Goal: Information Seeking & Learning: Learn about a topic

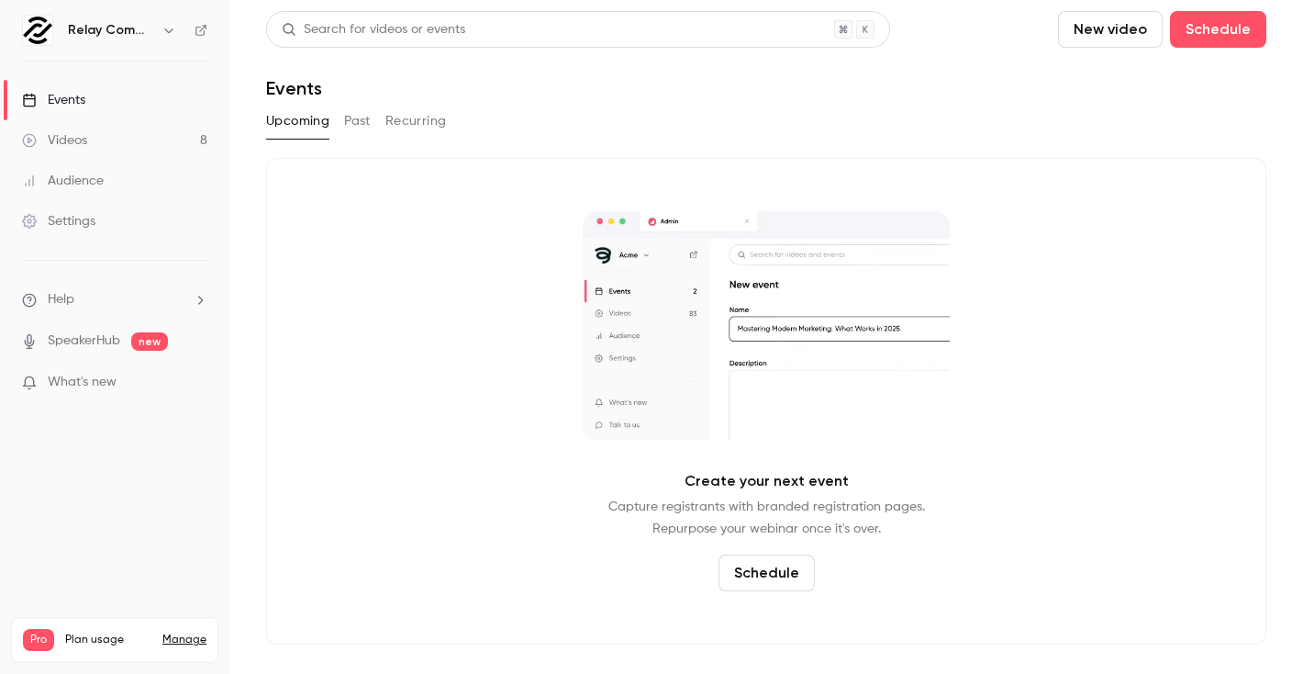
click at [352, 125] on button "Past" at bounding box center [357, 120] width 27 height 29
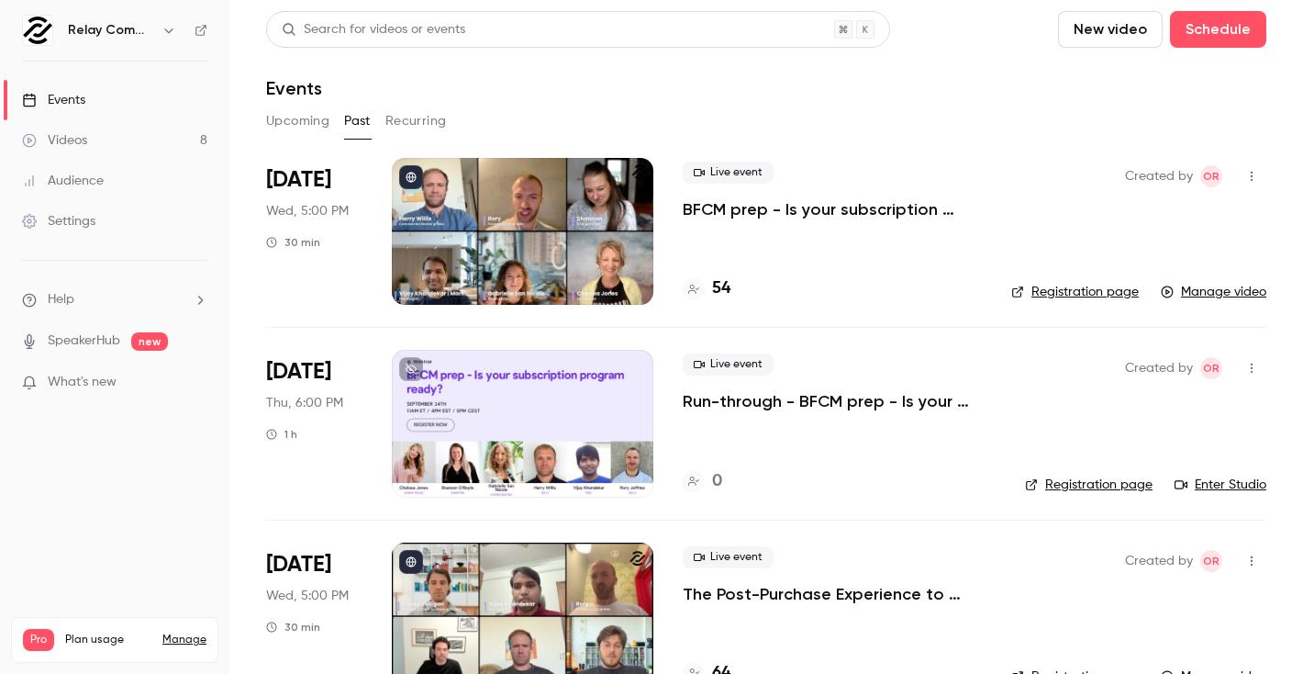
click at [690, 201] on p "BFCM prep - Is your subscription program ready?" at bounding box center [832, 209] width 299 height 22
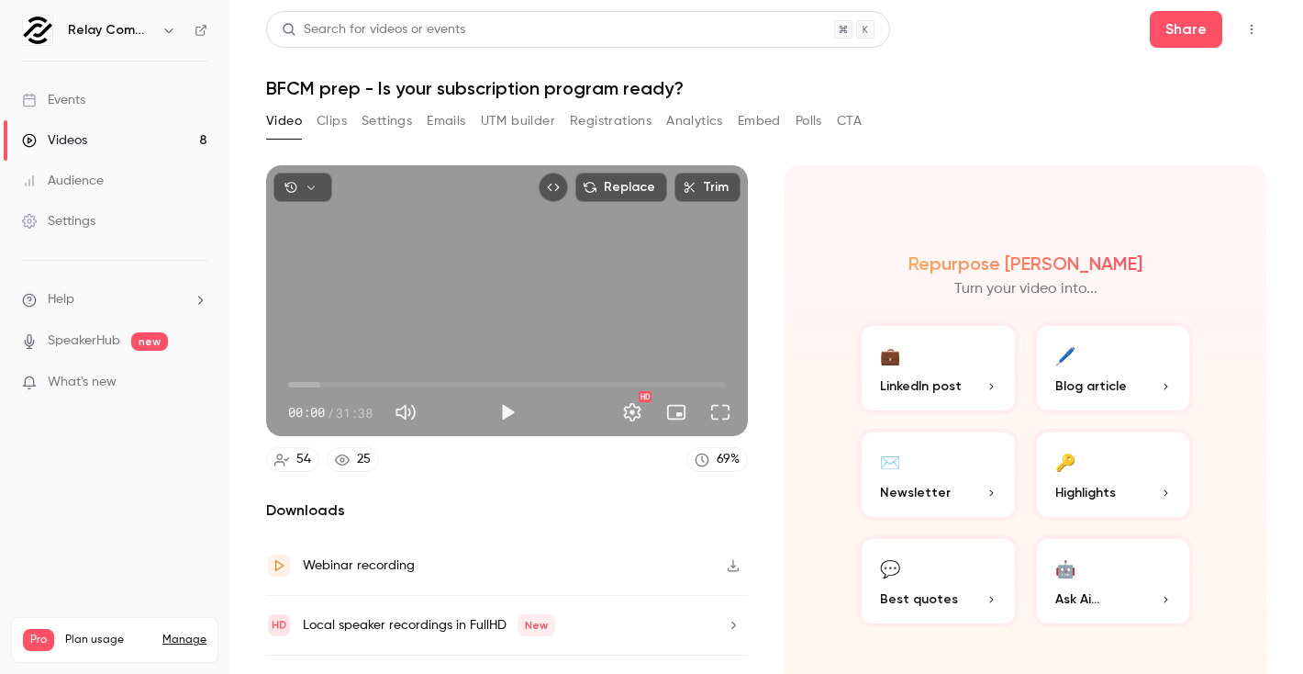
click at [317, 124] on button "Clips" at bounding box center [332, 120] width 30 height 29
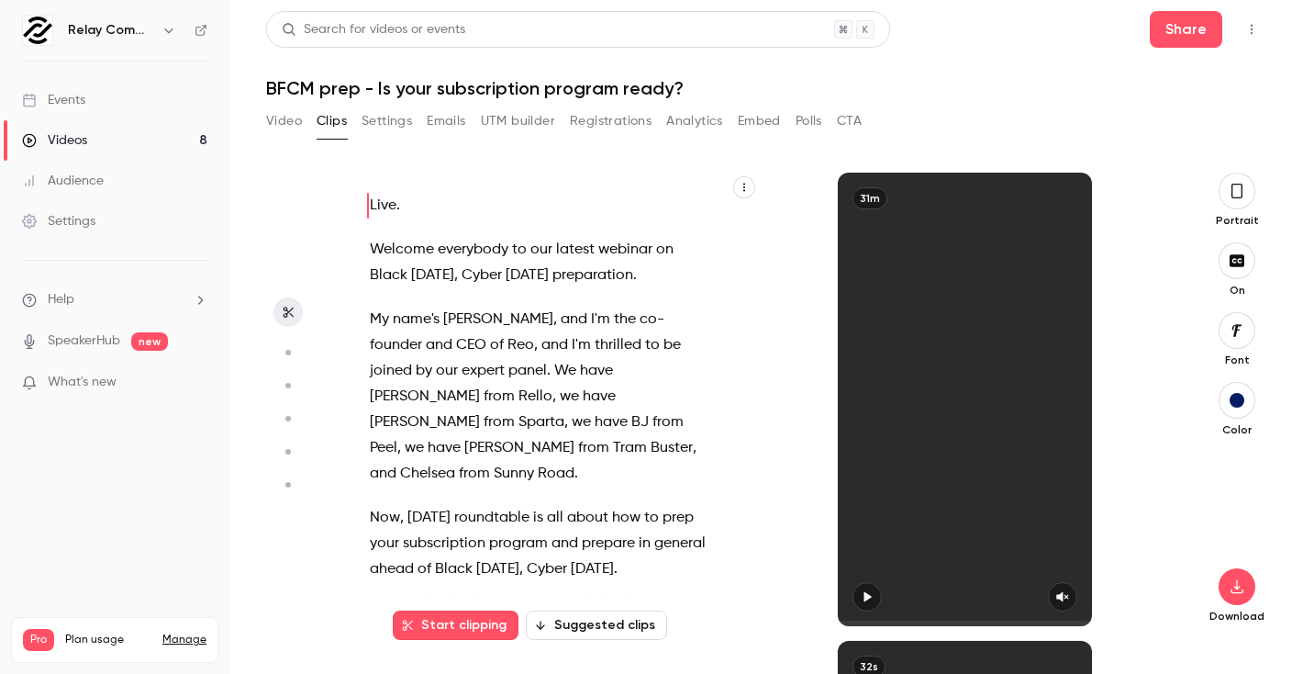
click at [869, 593] on icon "button" at bounding box center [867, 596] width 15 height 13
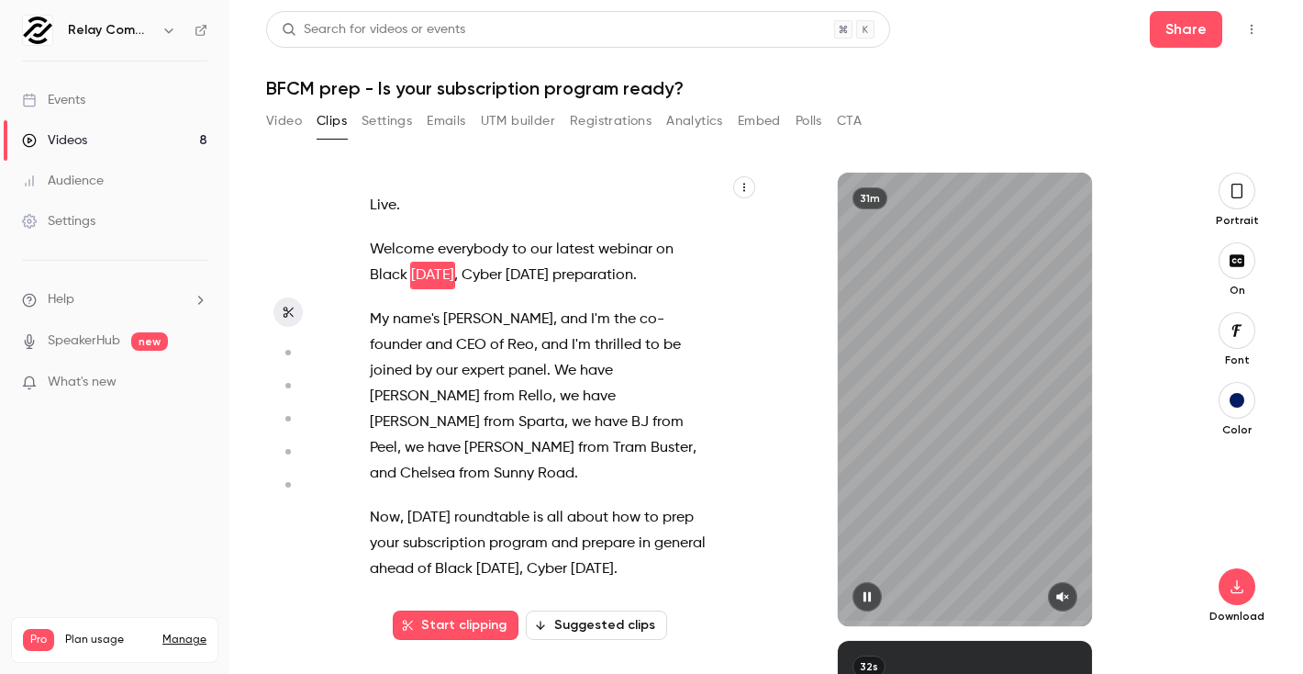
click at [1064, 599] on icon "button" at bounding box center [1062, 596] width 15 height 13
click at [1239, 177] on button "button" at bounding box center [1237, 191] width 37 height 37
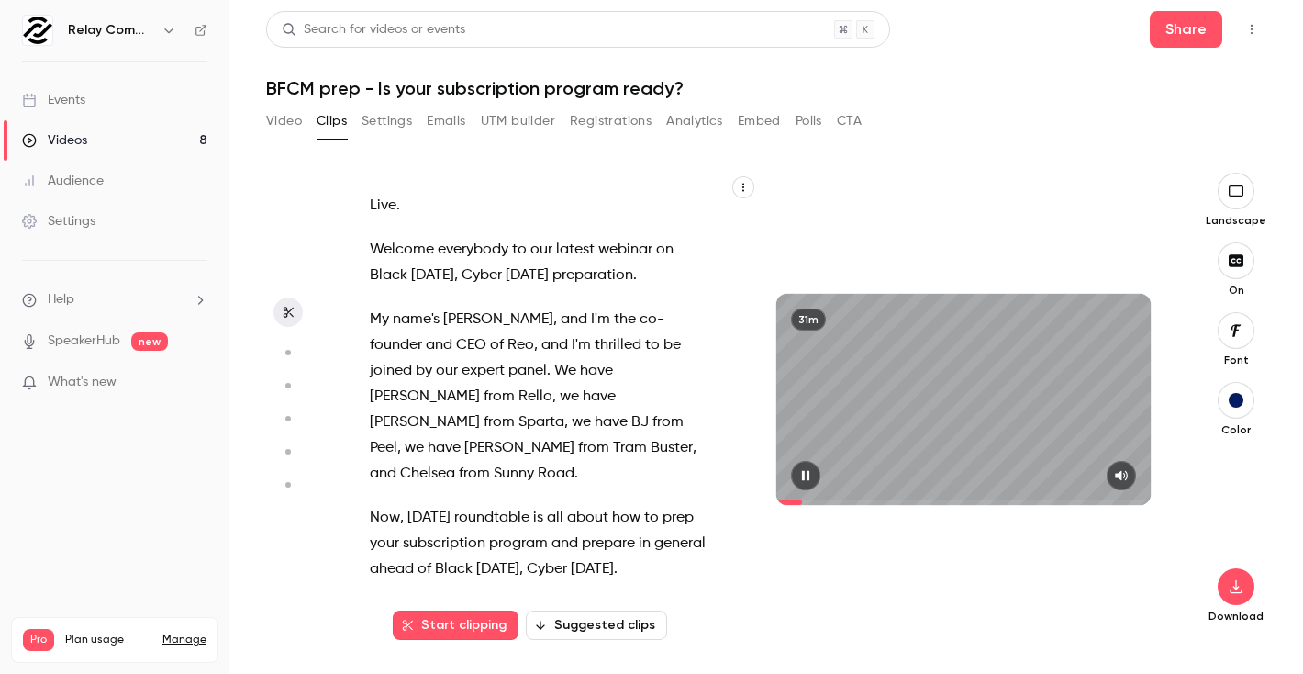
click at [803, 497] on span at bounding box center [963, 501] width 374 height 29
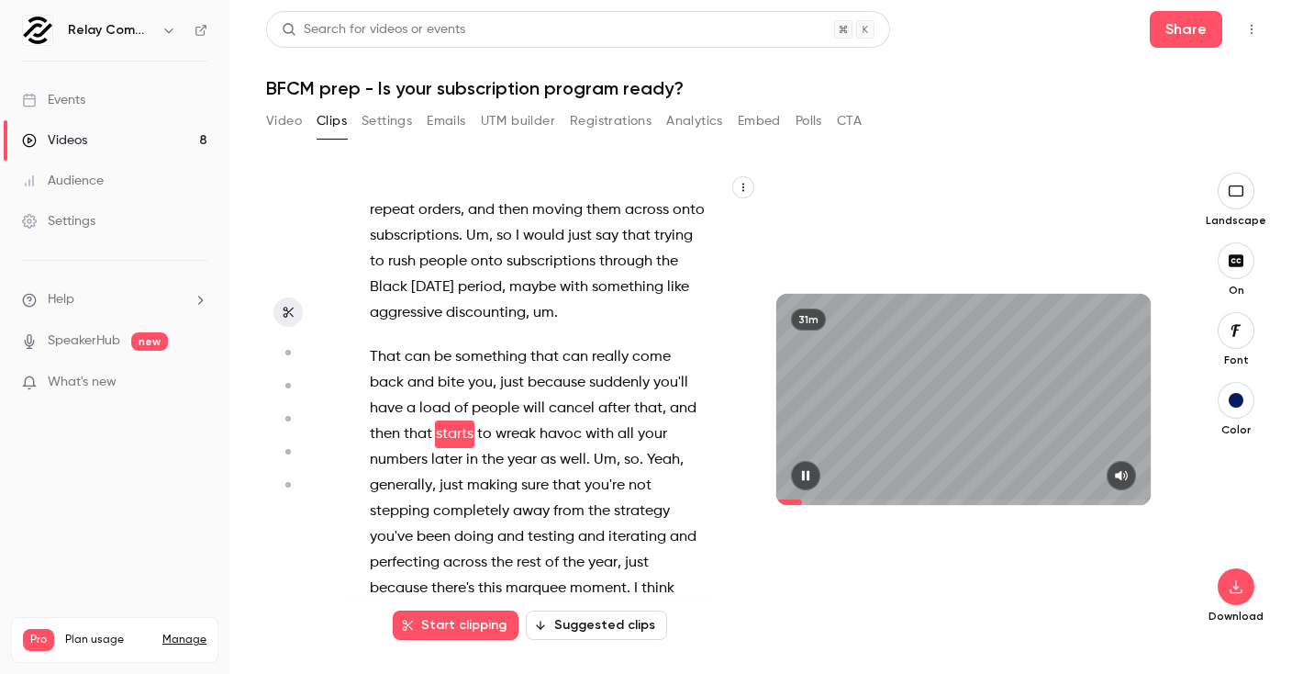
click at [818, 498] on span at bounding box center [963, 501] width 374 height 29
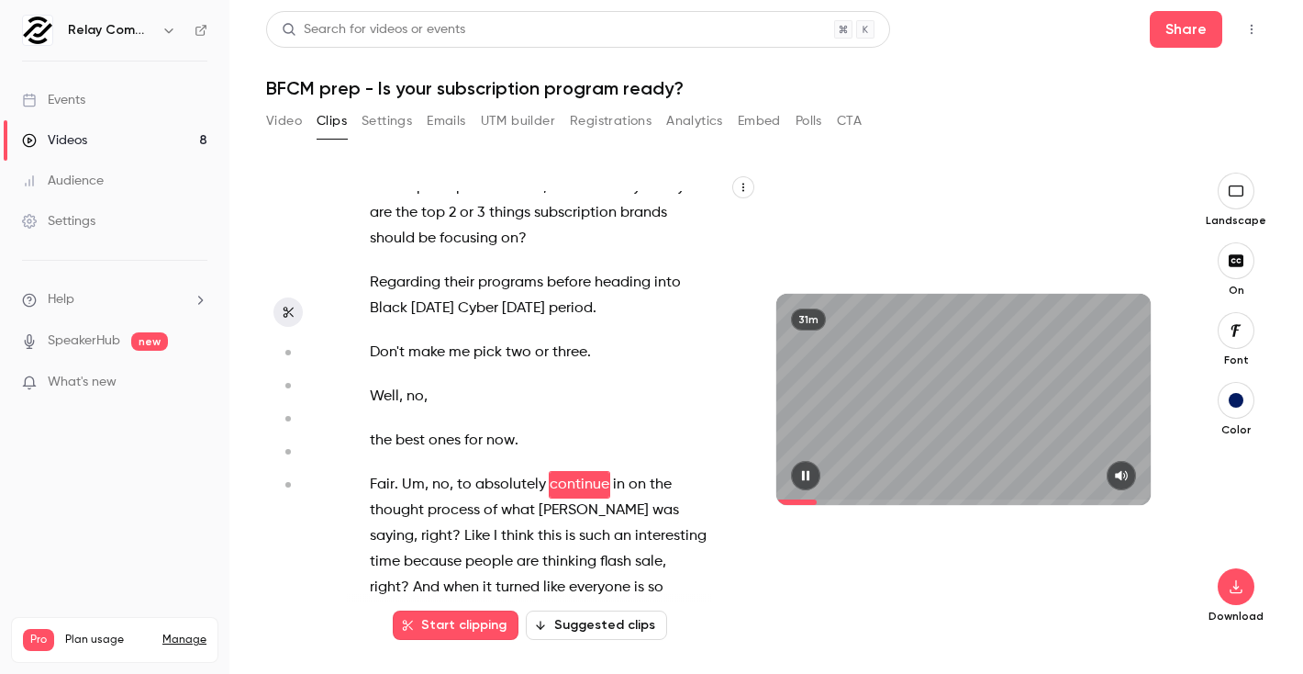
scroll to position [2279, 0]
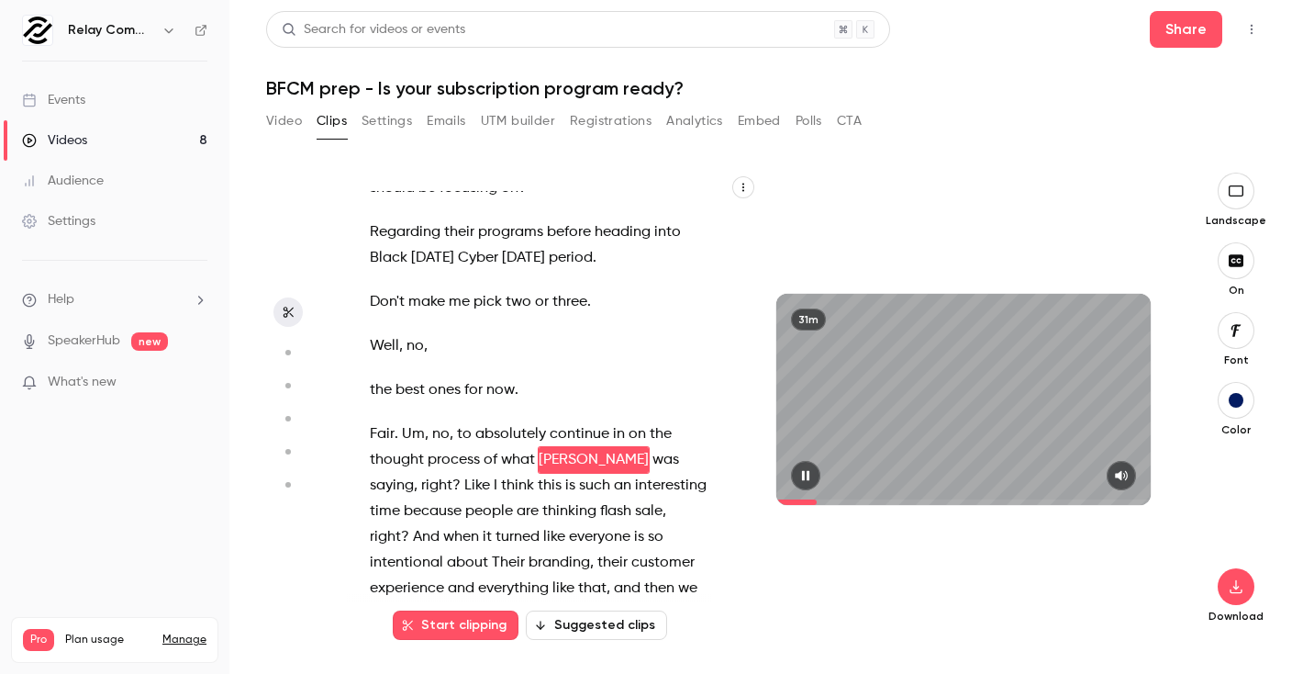
click at [827, 501] on span at bounding box center [963, 502] width 374 height 6
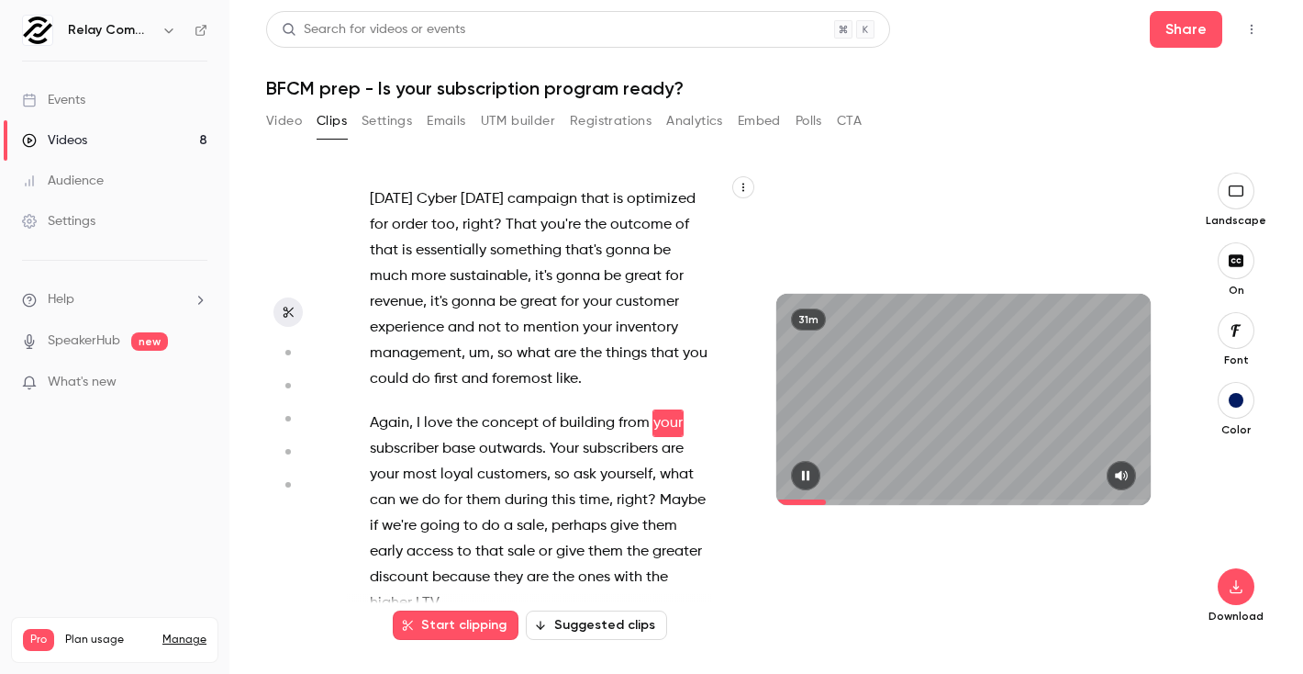
click at [835, 500] on span at bounding box center [963, 502] width 374 height 6
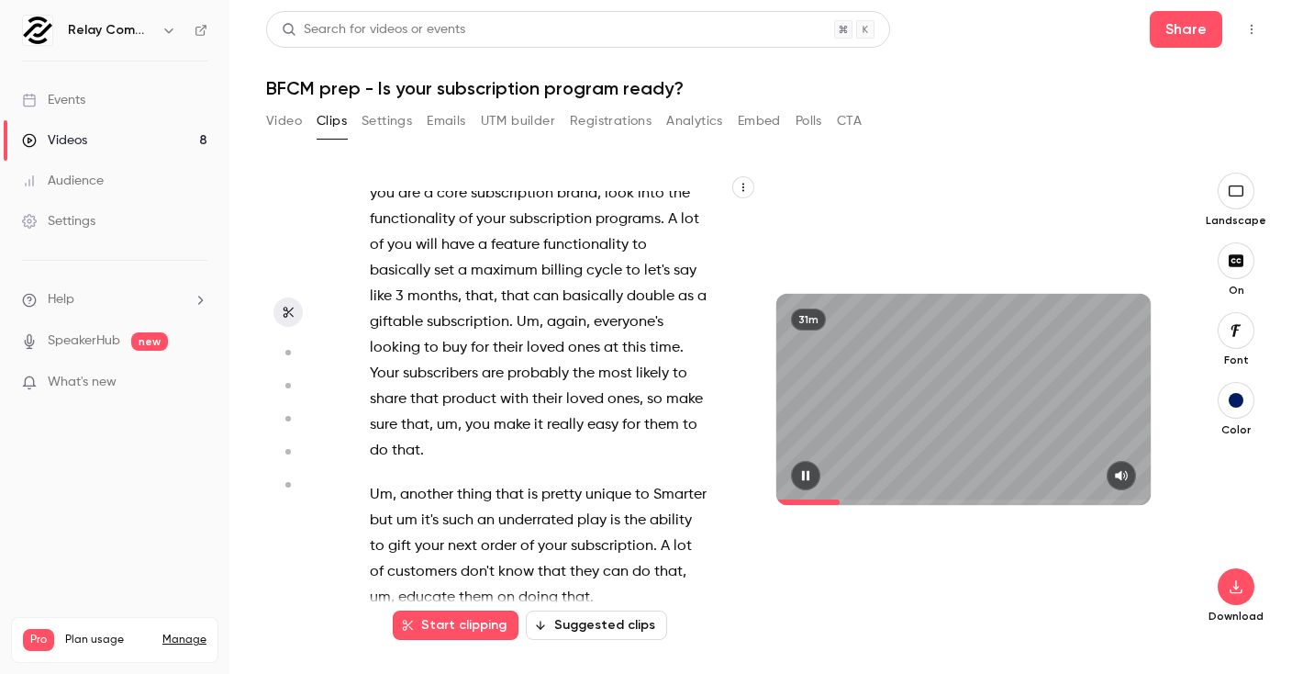
click at [841, 499] on span at bounding box center [963, 502] width 374 height 6
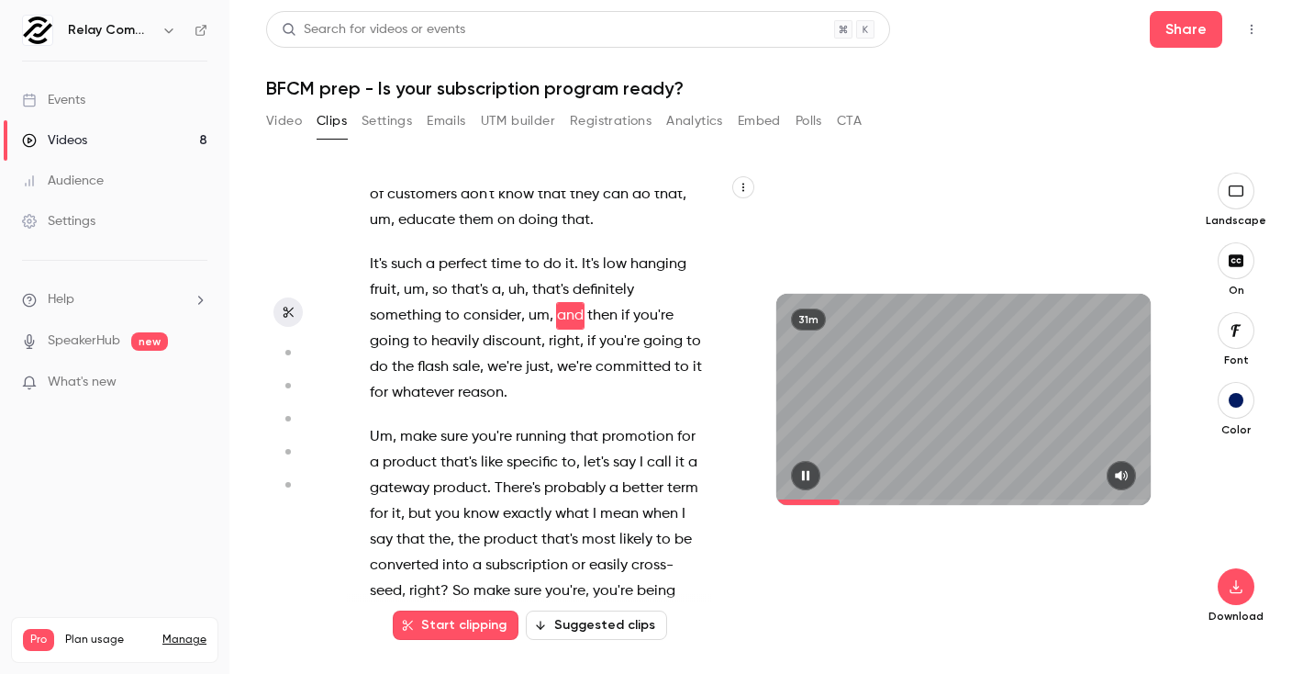
click at [845, 499] on span at bounding box center [963, 502] width 374 height 6
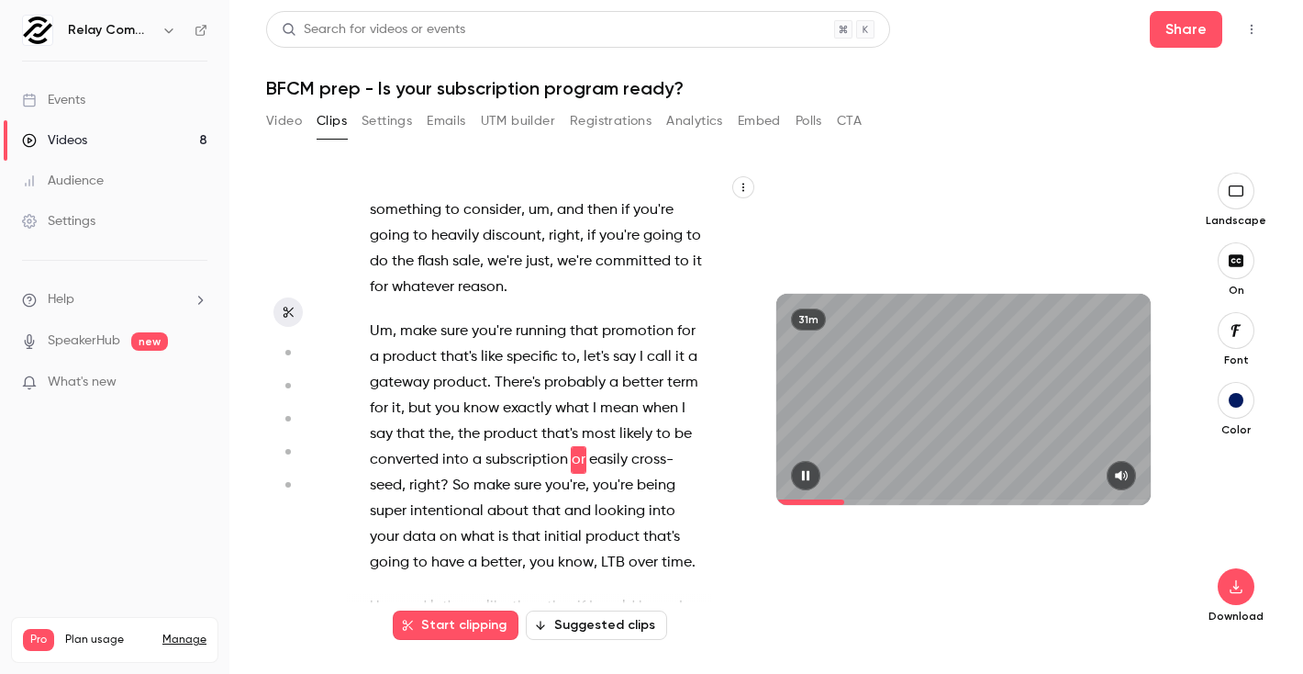
click at [851, 499] on span at bounding box center [963, 502] width 374 height 6
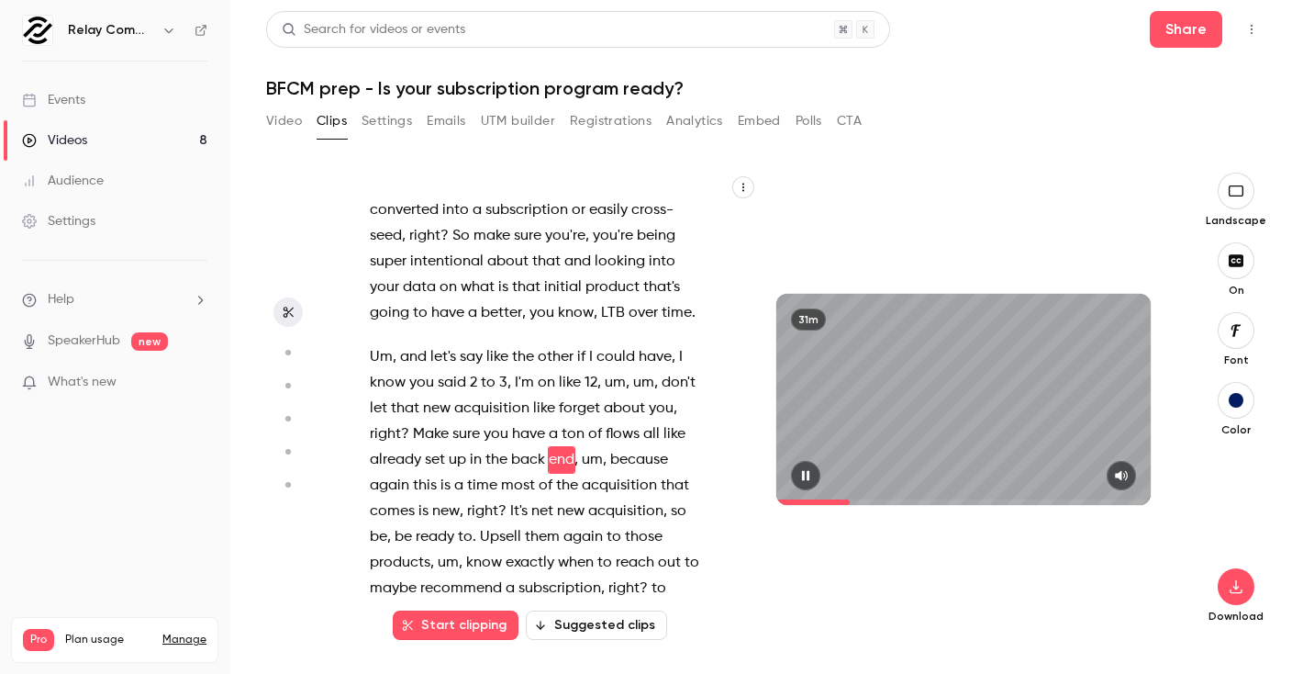
click at [856, 499] on span at bounding box center [963, 502] width 374 height 6
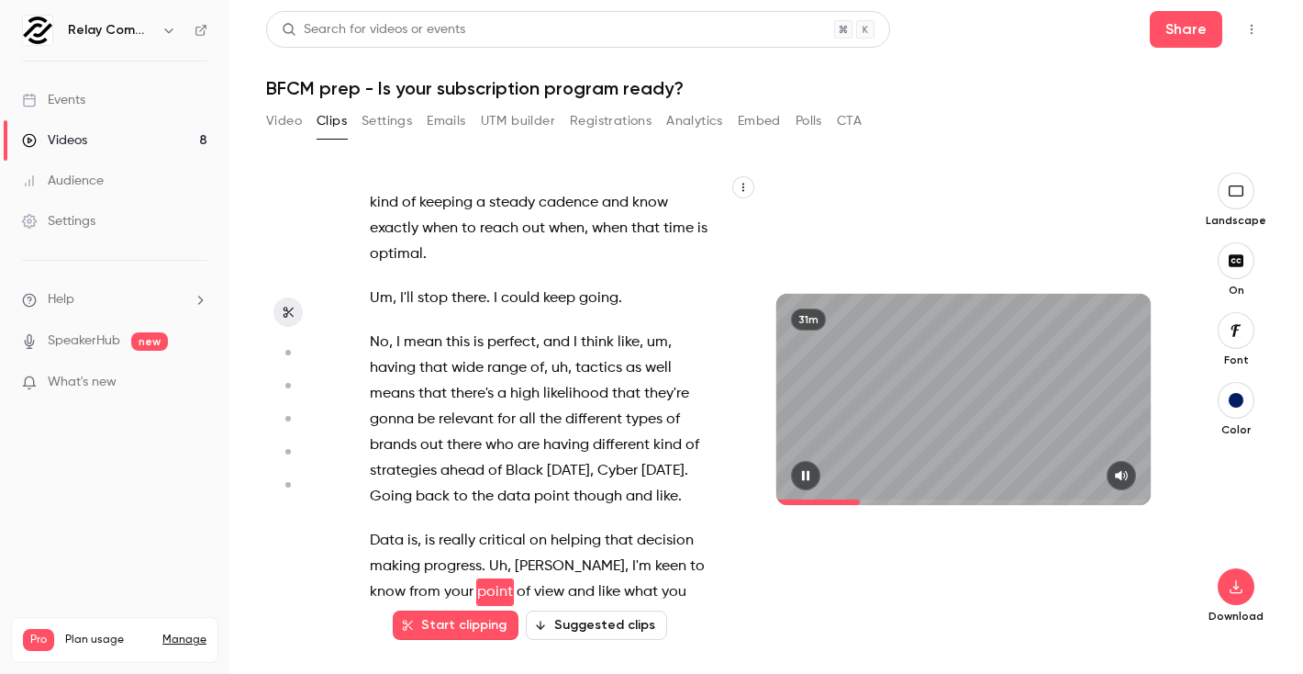
click at [861, 499] on span at bounding box center [963, 502] width 374 height 6
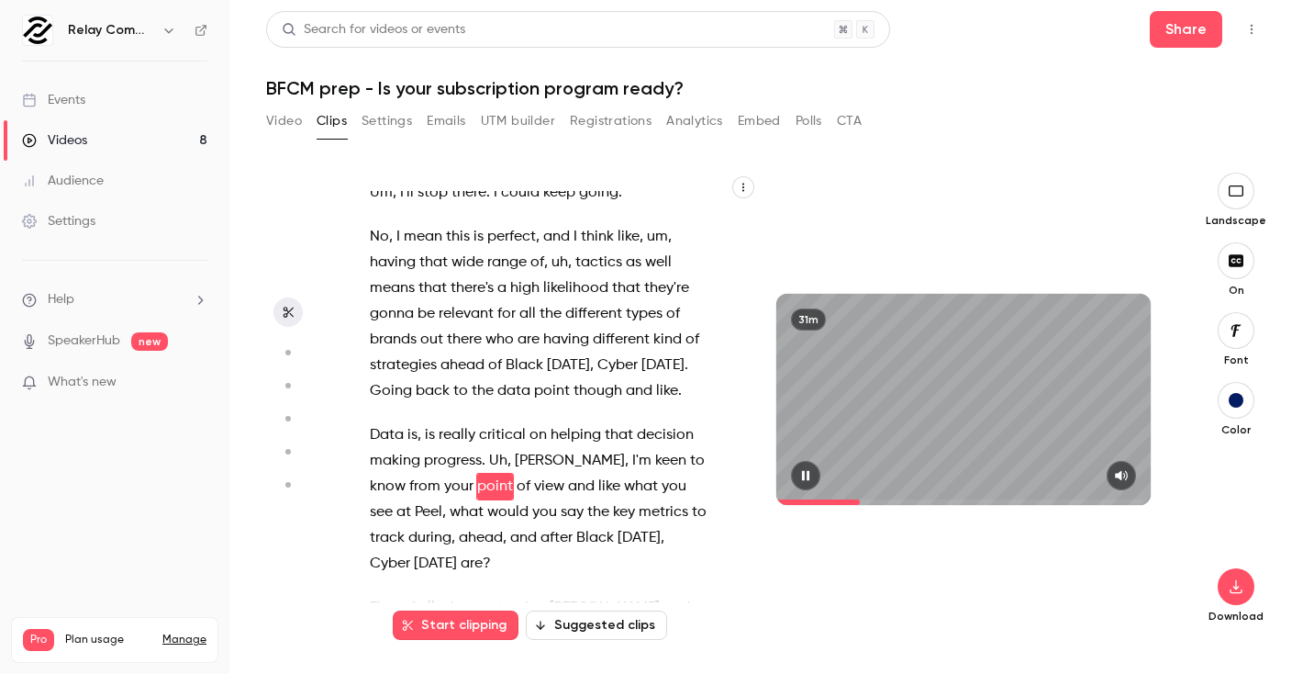
scroll to position [4647, 0]
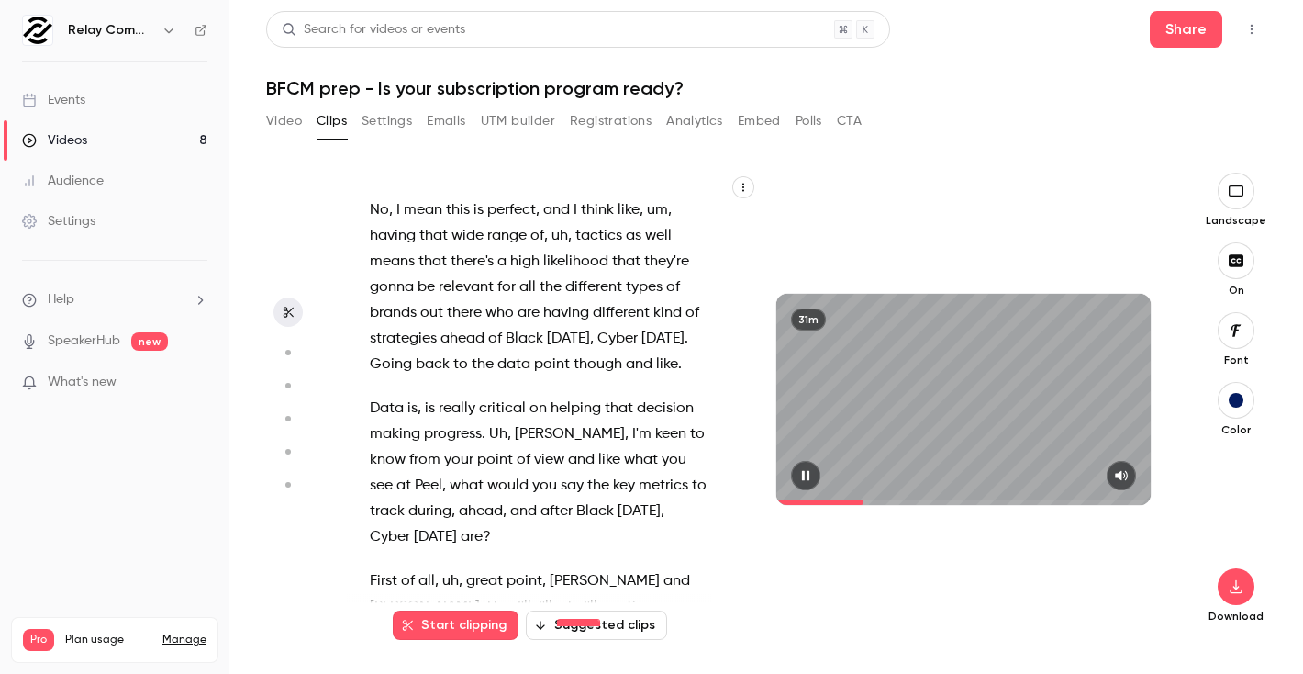
click at [865, 500] on span at bounding box center [963, 502] width 374 height 6
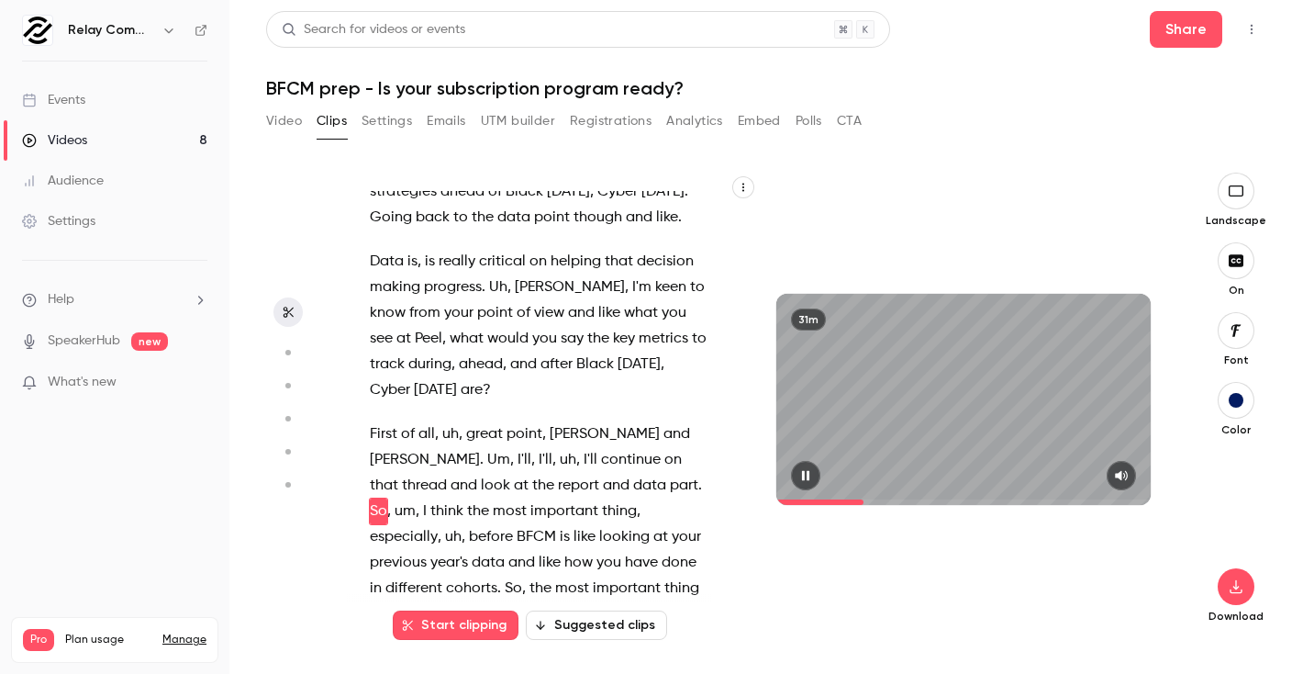
click at [870, 499] on span at bounding box center [963, 502] width 374 height 6
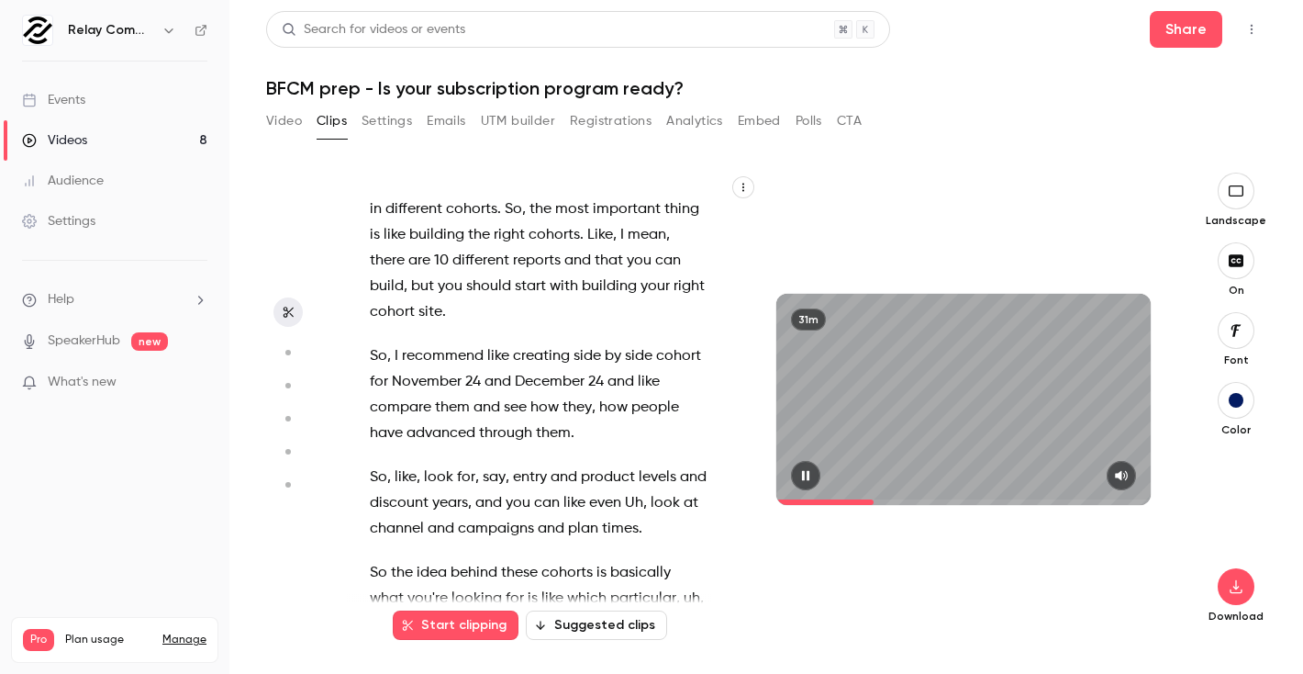
click at [875, 499] on span at bounding box center [963, 502] width 374 height 6
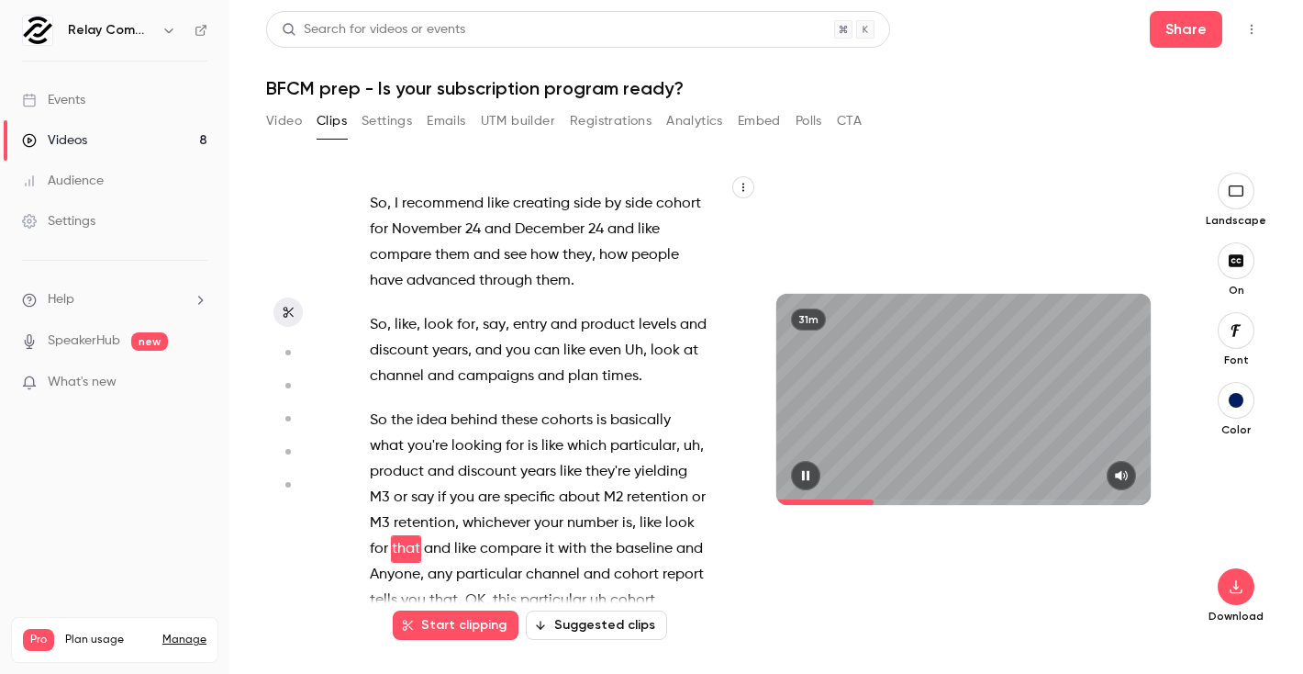
scroll to position [5388, 0]
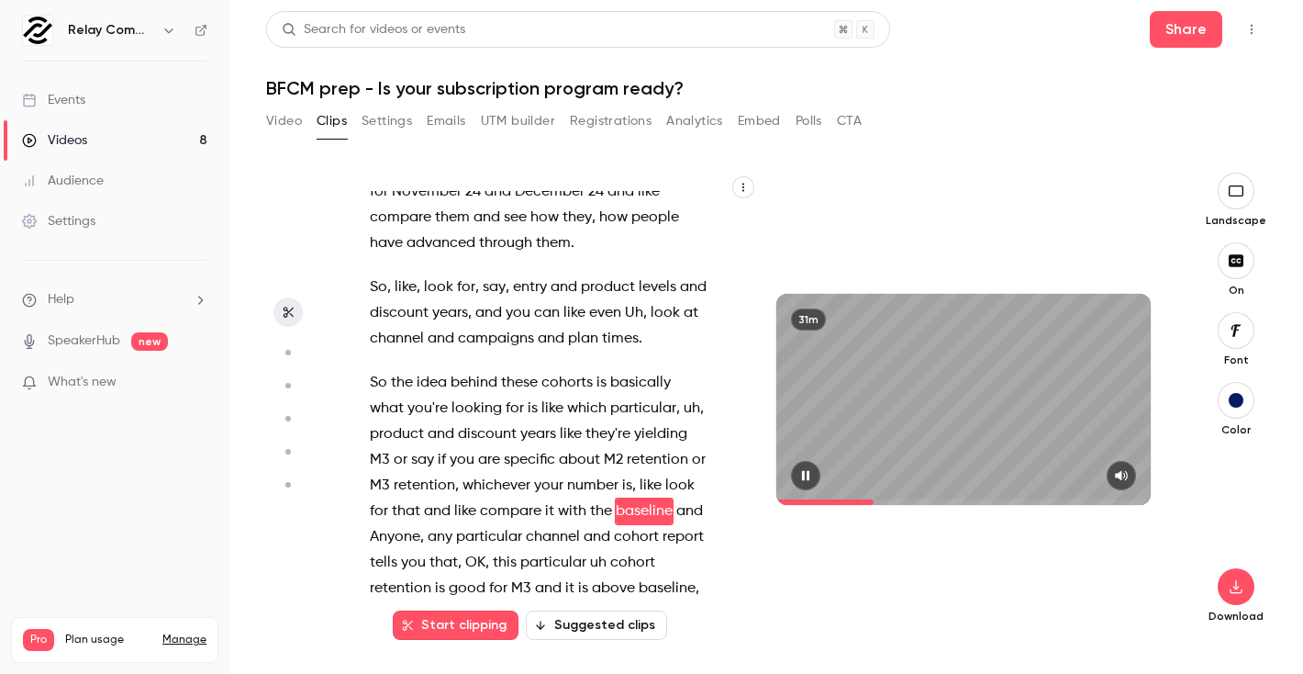
click at [880, 499] on span at bounding box center [963, 502] width 374 height 6
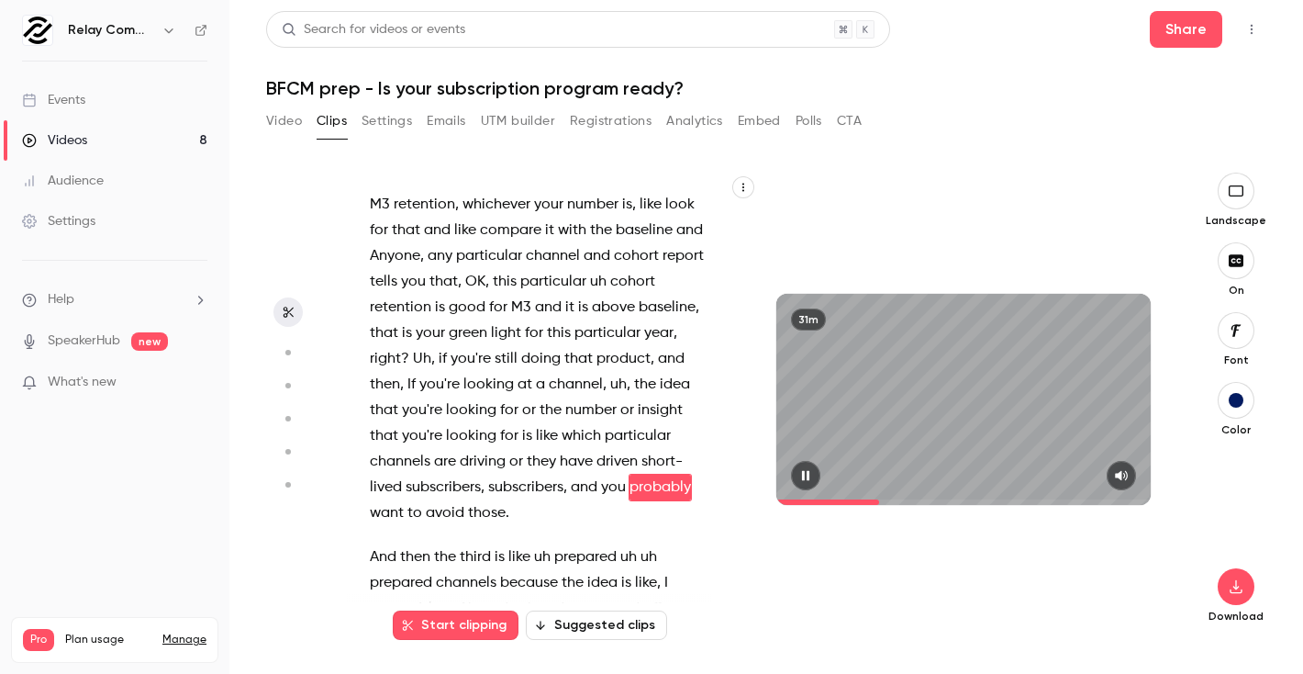
click at [884, 499] on span at bounding box center [963, 502] width 374 height 6
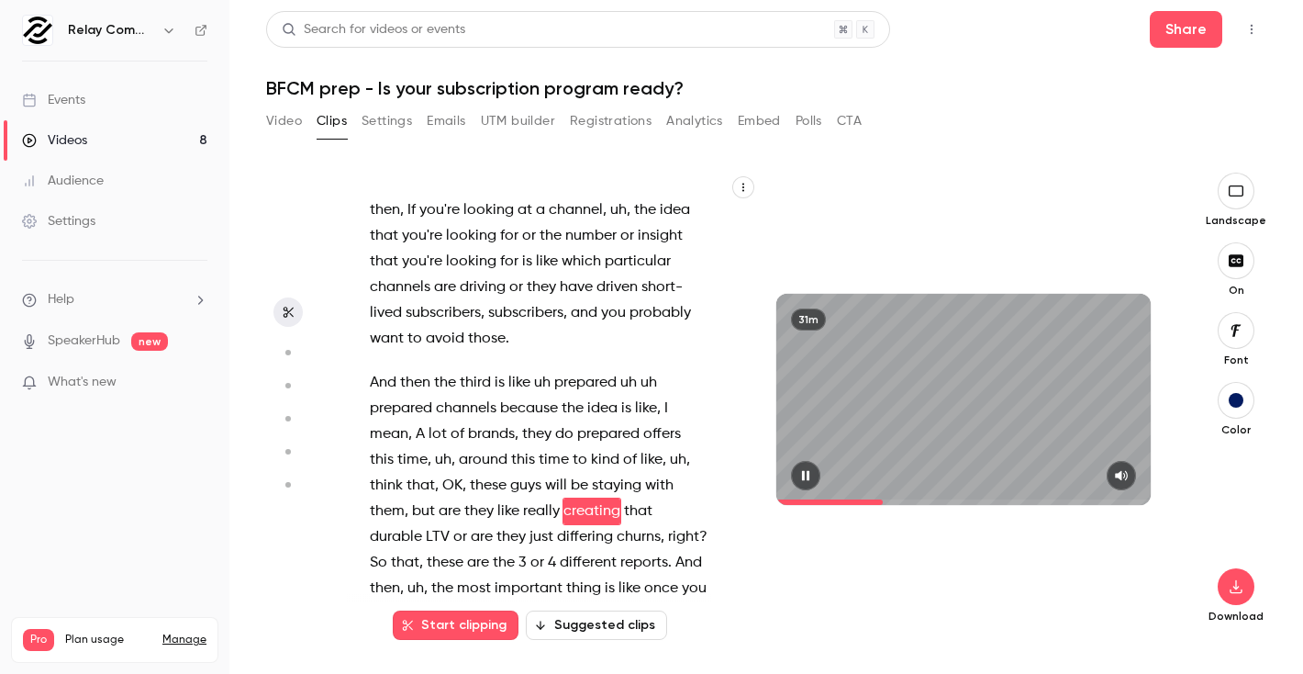
click at [888, 499] on span at bounding box center [963, 502] width 374 height 6
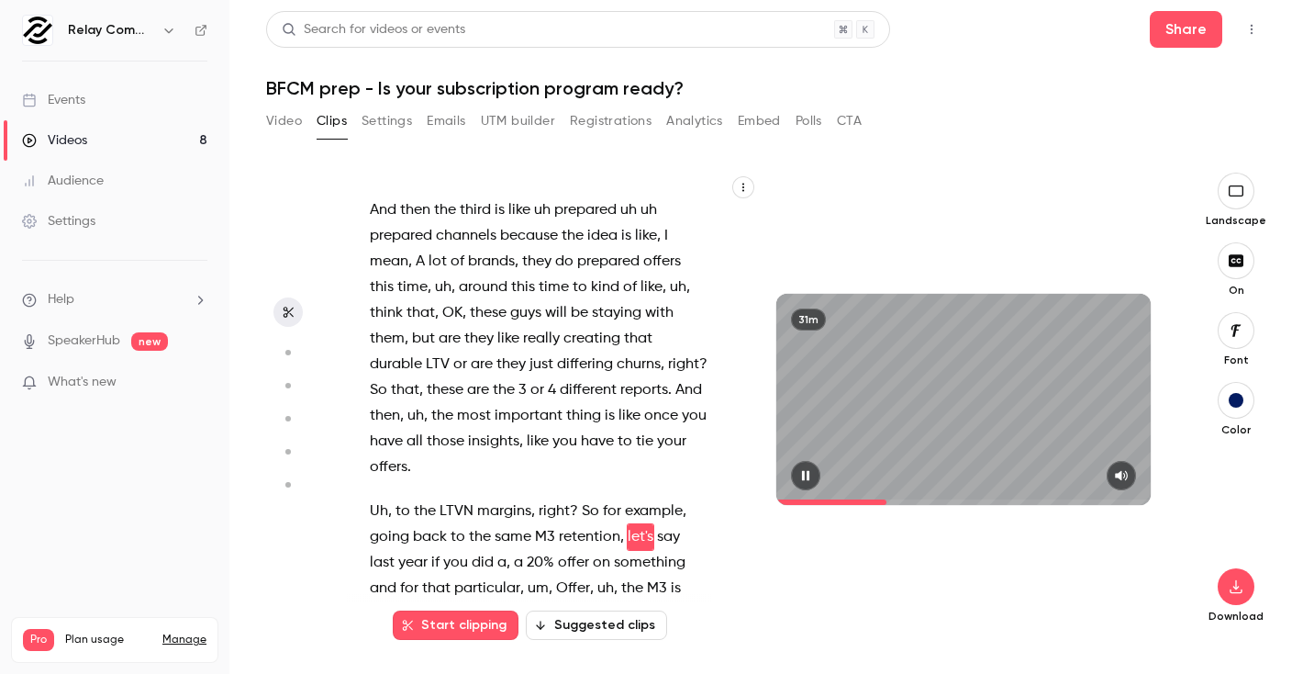
click at [892, 499] on span at bounding box center [963, 502] width 374 height 6
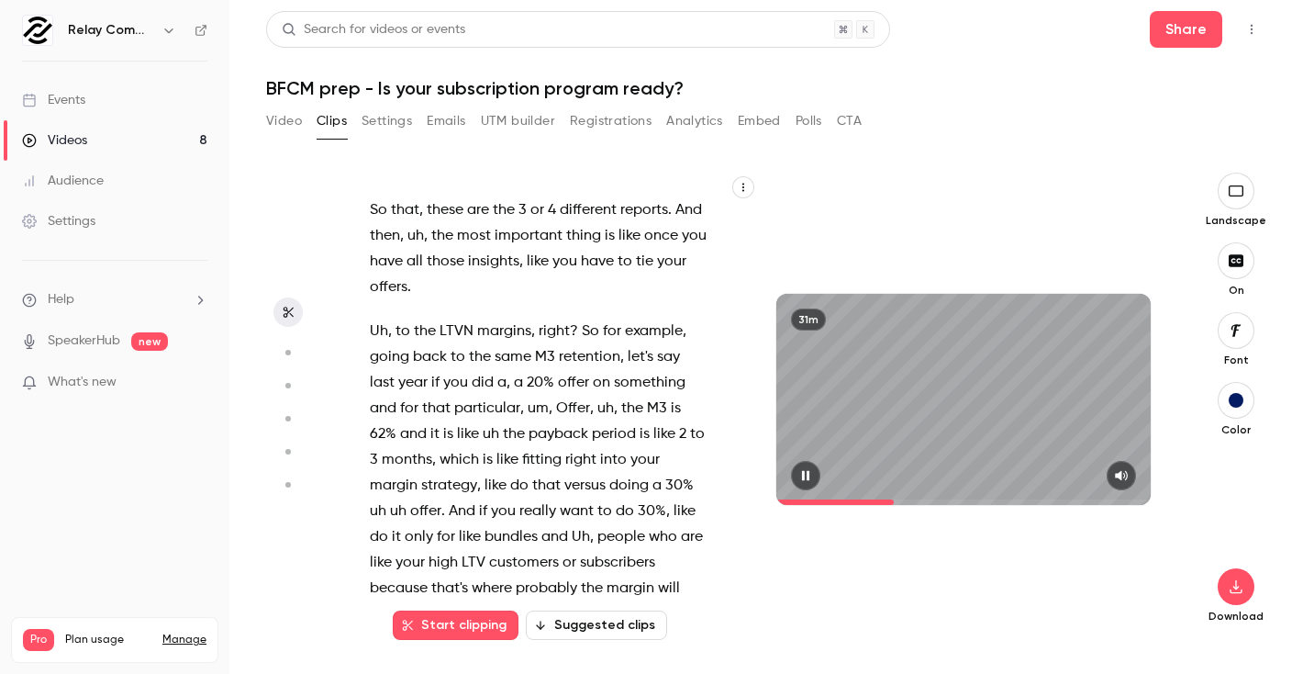
click at [895, 500] on span at bounding box center [963, 502] width 374 height 6
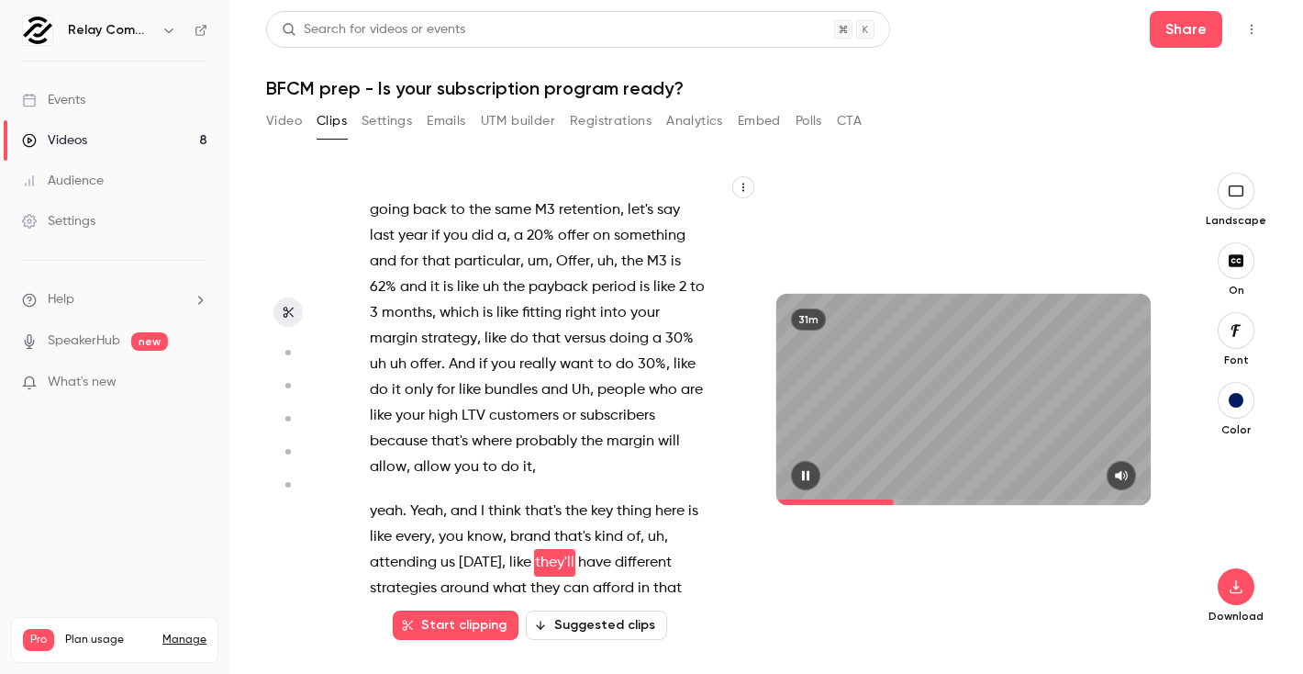
click at [899, 500] on span at bounding box center [963, 502] width 374 height 6
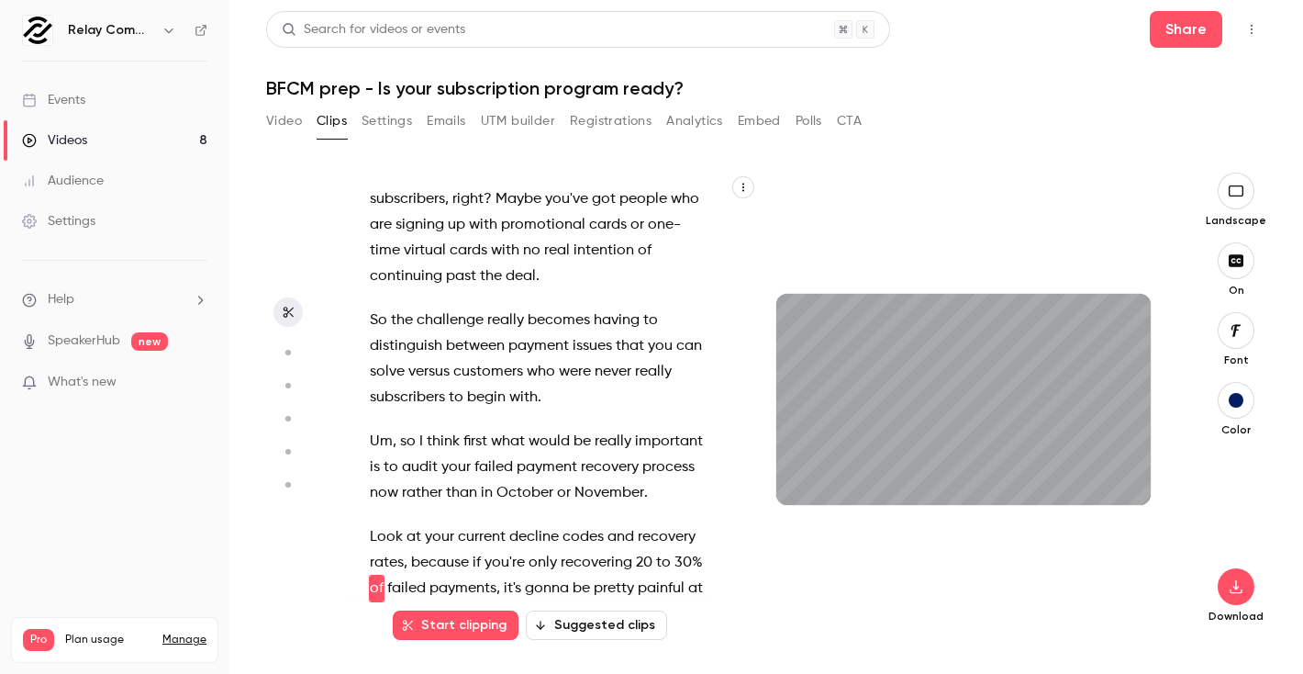
scroll to position [7613, 0]
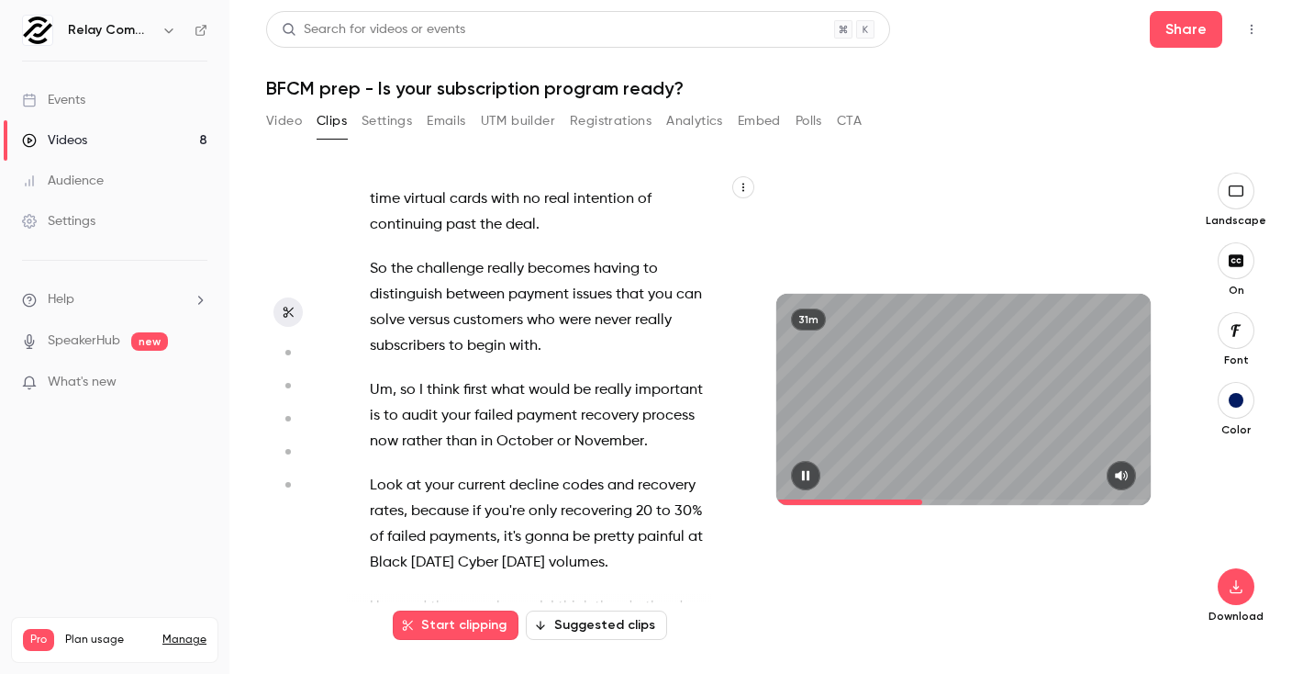
click at [923, 500] on span at bounding box center [963, 502] width 374 height 6
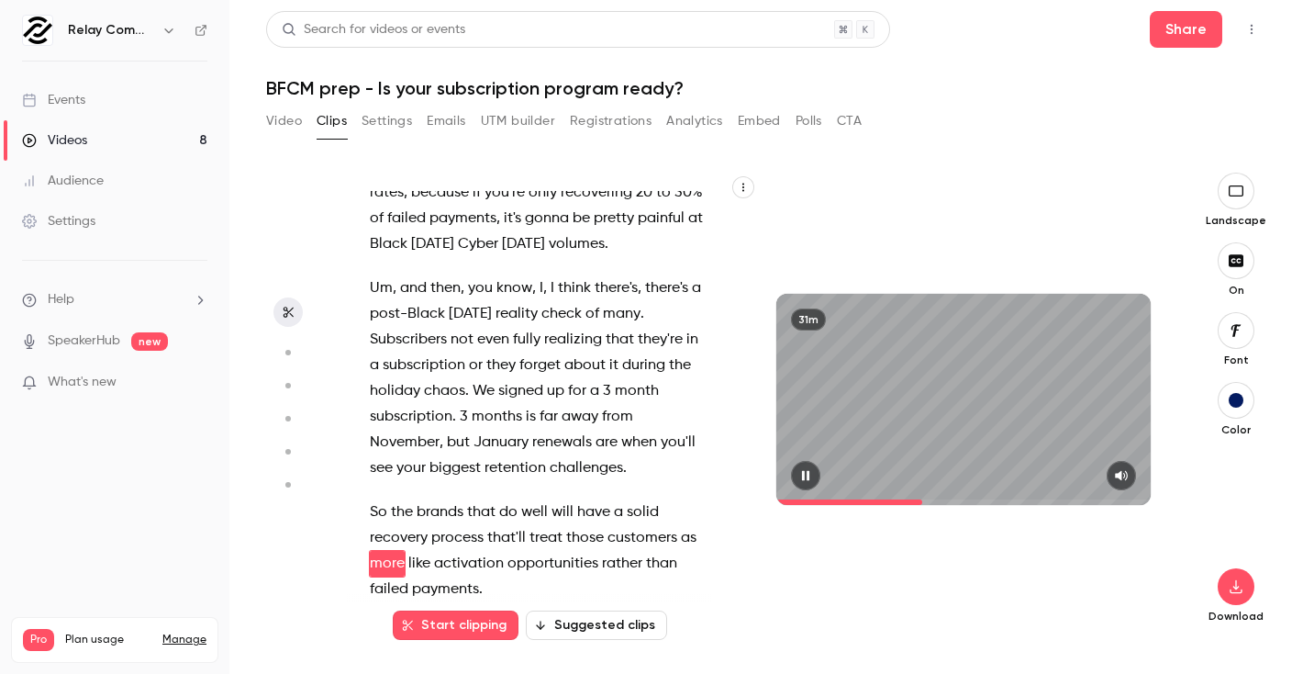
scroll to position [7958, 0]
click at [919, 500] on span at bounding box center [963, 501] width 374 height 29
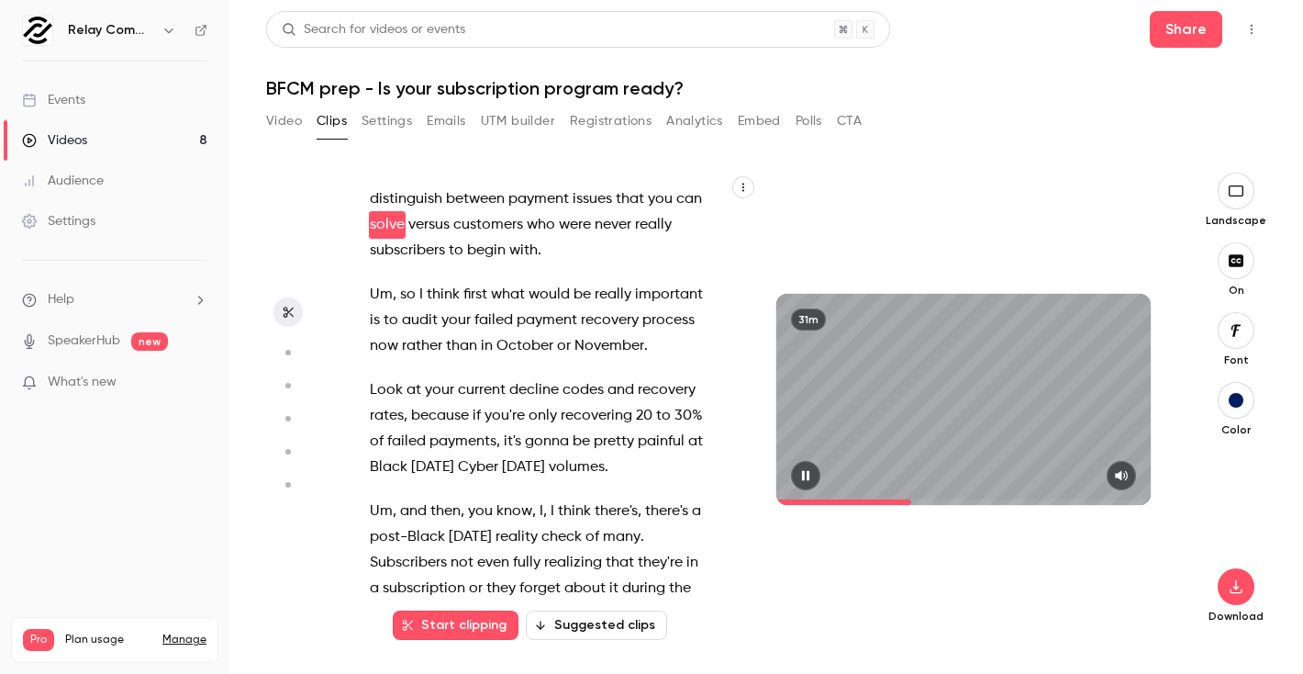
click at [912, 500] on span at bounding box center [963, 501] width 374 height 29
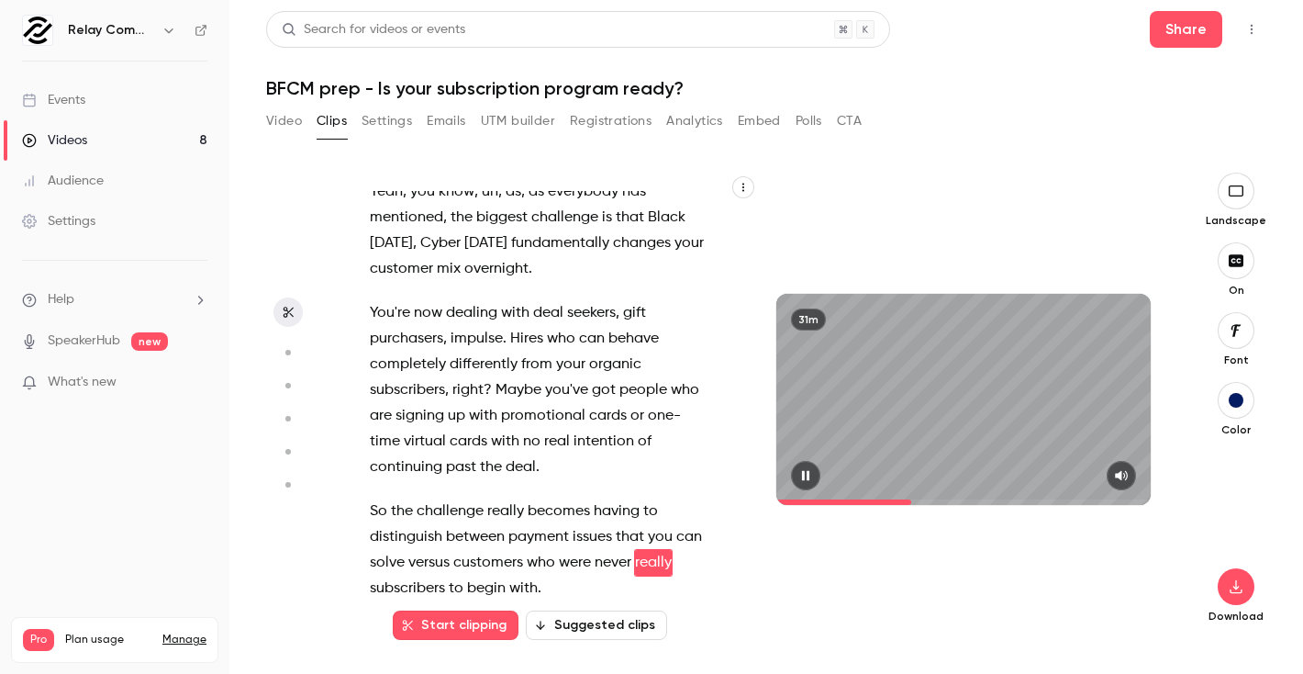
scroll to position [7422, 0]
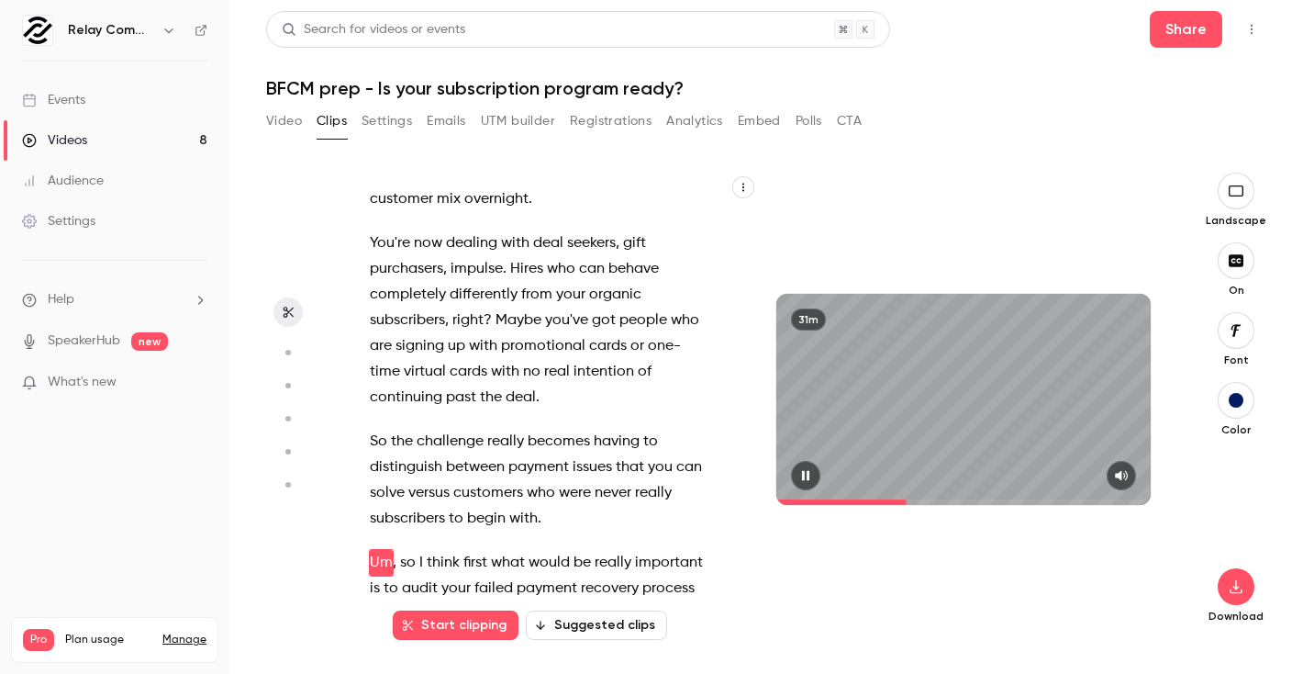
click at [908, 501] on span at bounding box center [963, 501] width 374 height 29
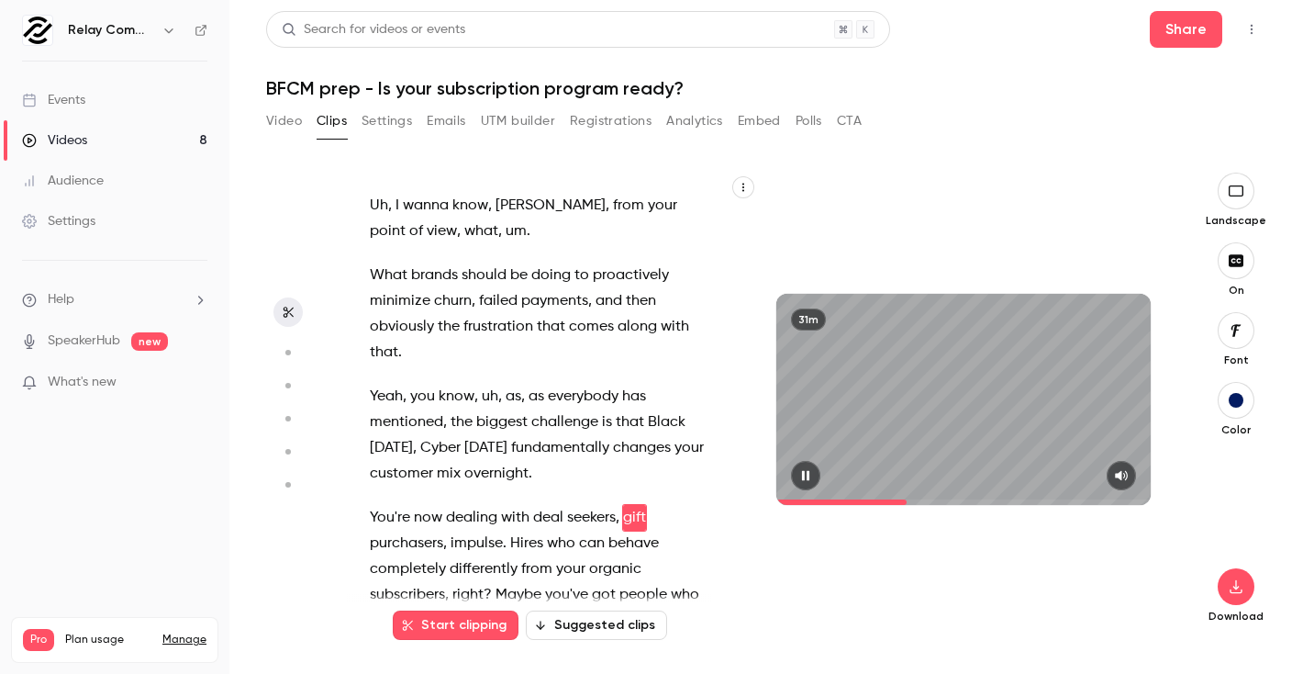
scroll to position [7173, 0]
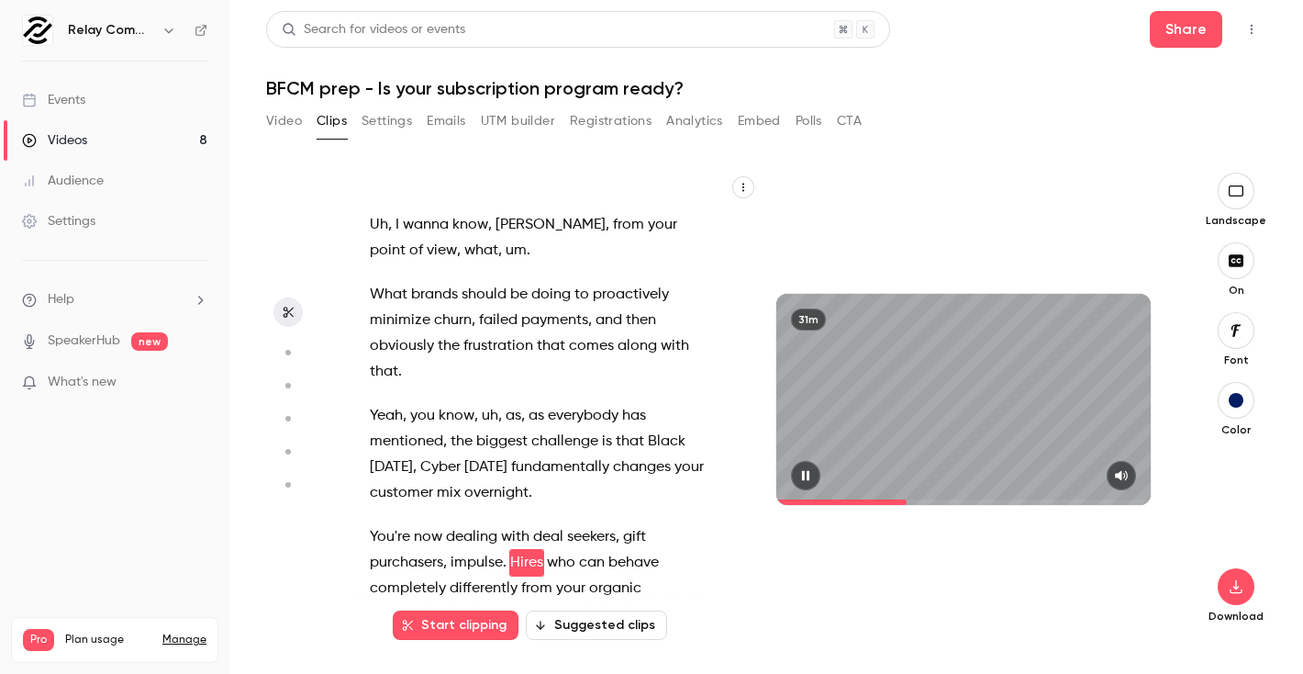
click at [899, 501] on span at bounding box center [963, 501] width 374 height 29
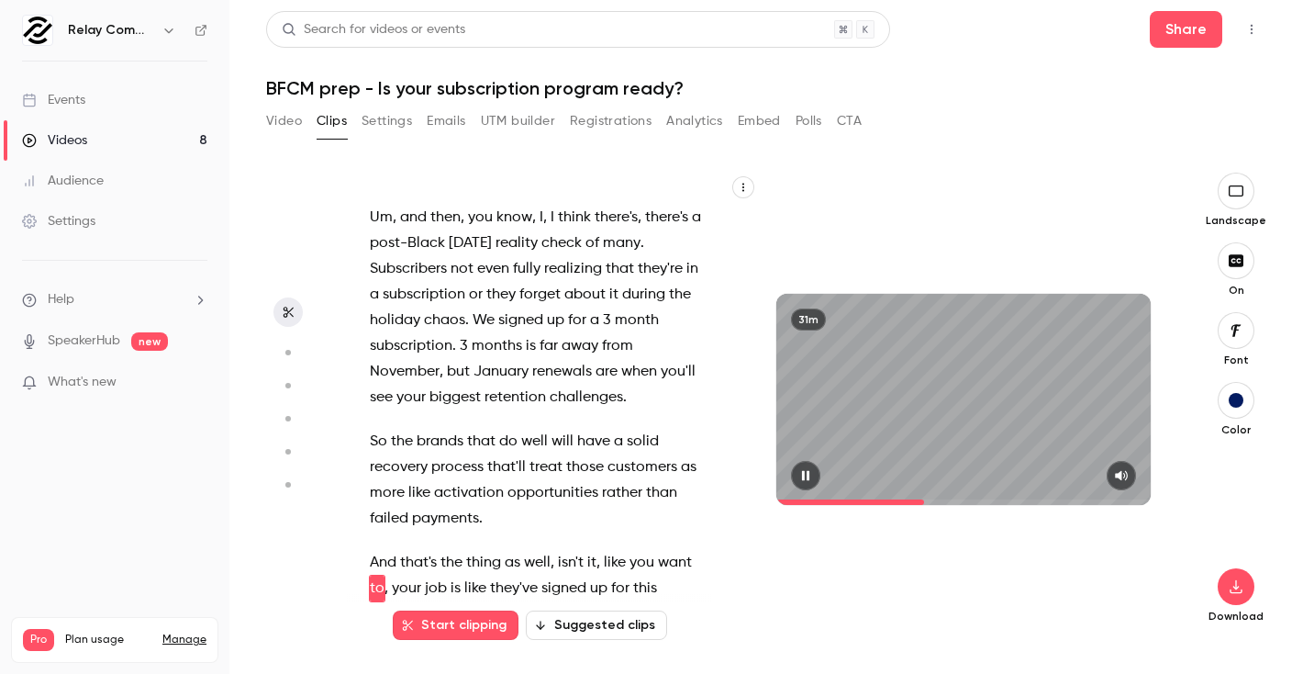
scroll to position [8054, 0]
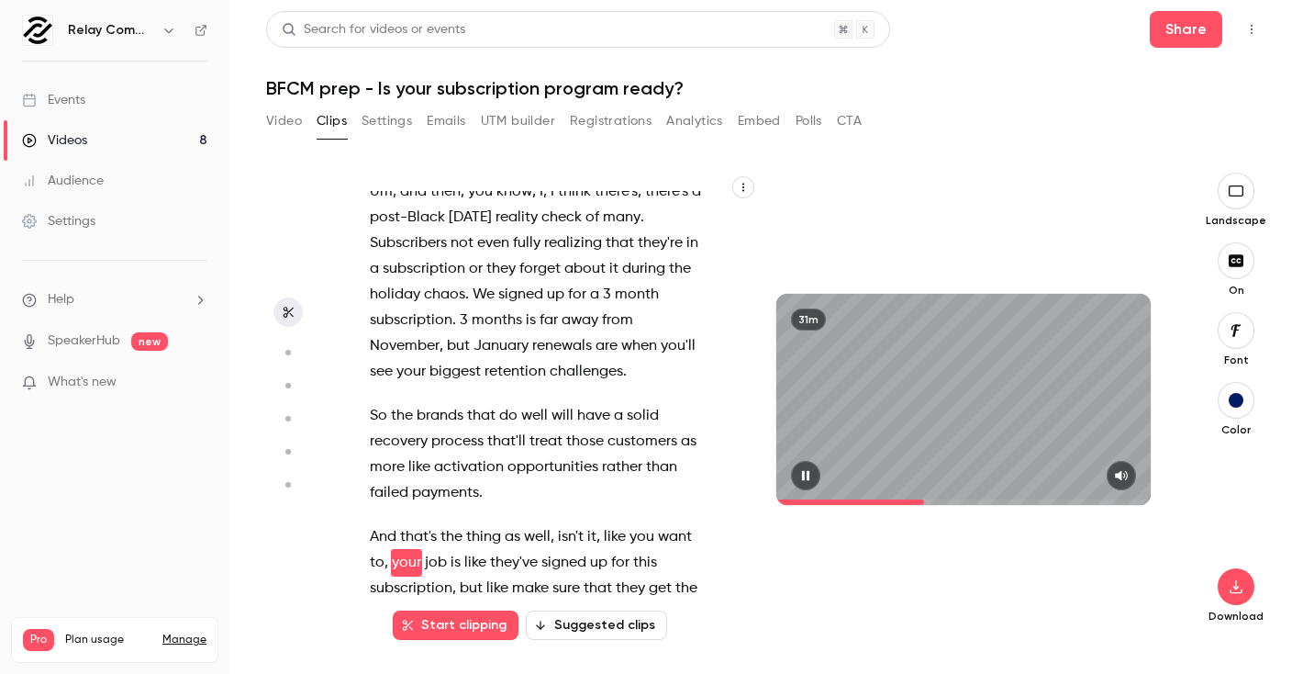
click at [801, 479] on icon "button" at bounding box center [805, 475] width 15 height 13
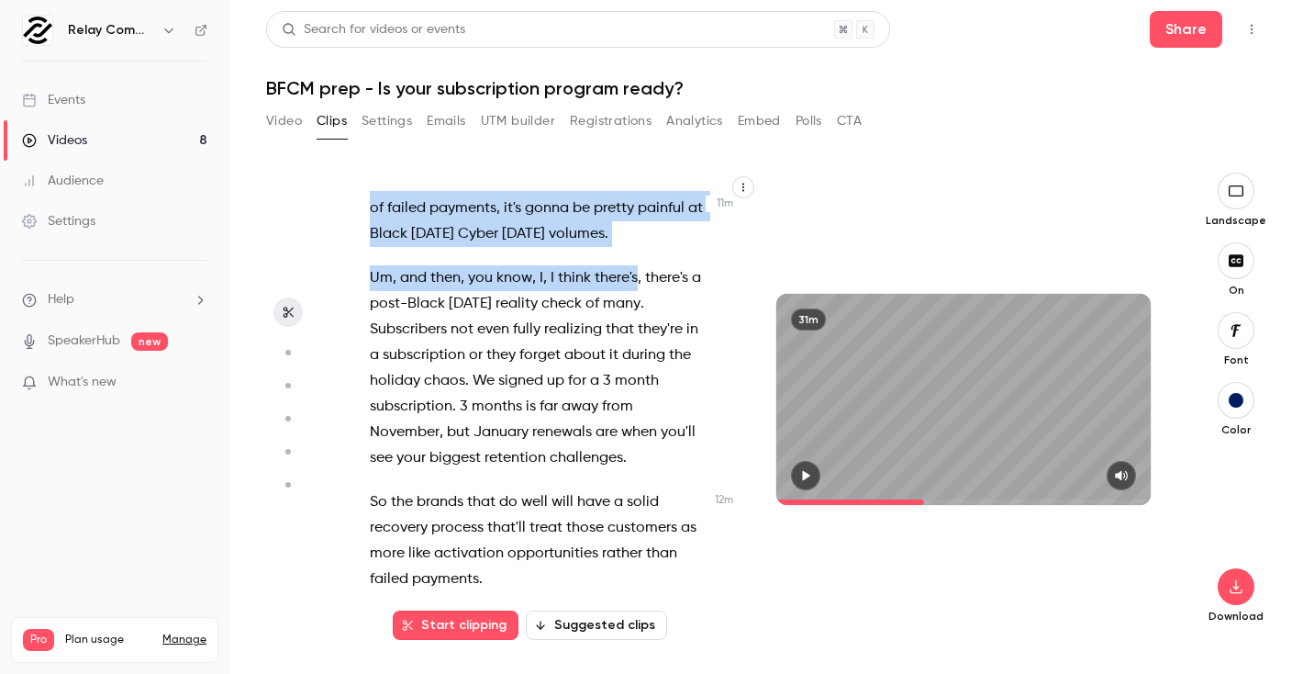
scroll to position [7864, 0]
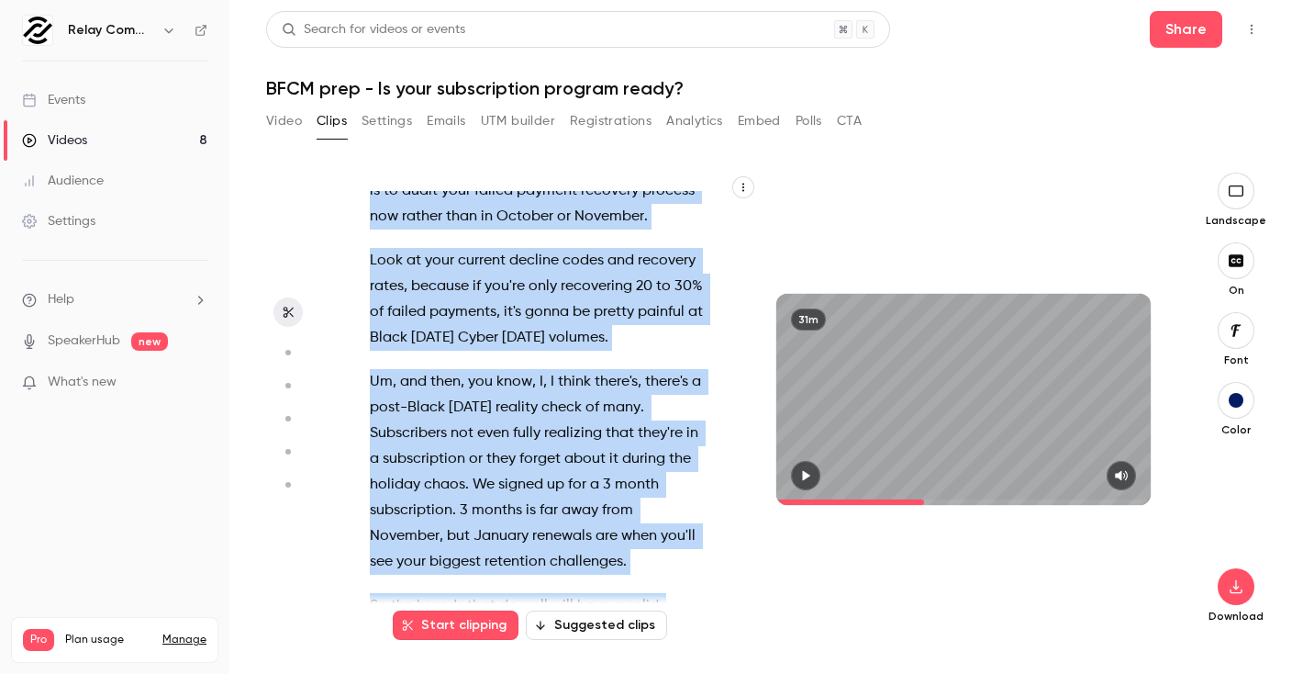
drag, startPoint x: 419, startPoint y: 286, endPoint x: 560, endPoint y: 523, distance: 275.8
click at [560, 523] on div "Live . Welcome everybody to our latest webinar on [DATE][DATE] , [DATE][DATE] p…" at bounding box center [548, 408] width 402 height 435
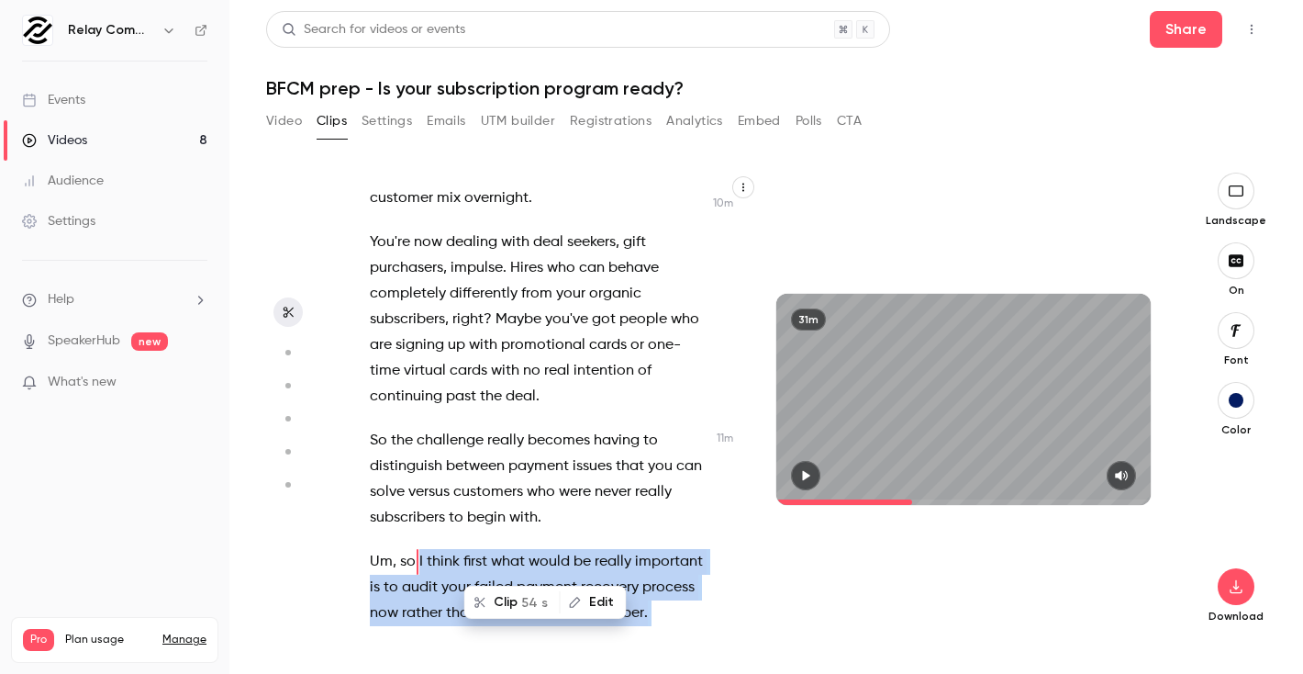
scroll to position [7466, 0]
click at [523, 597] on span "54 s" at bounding box center [534, 602] width 27 height 19
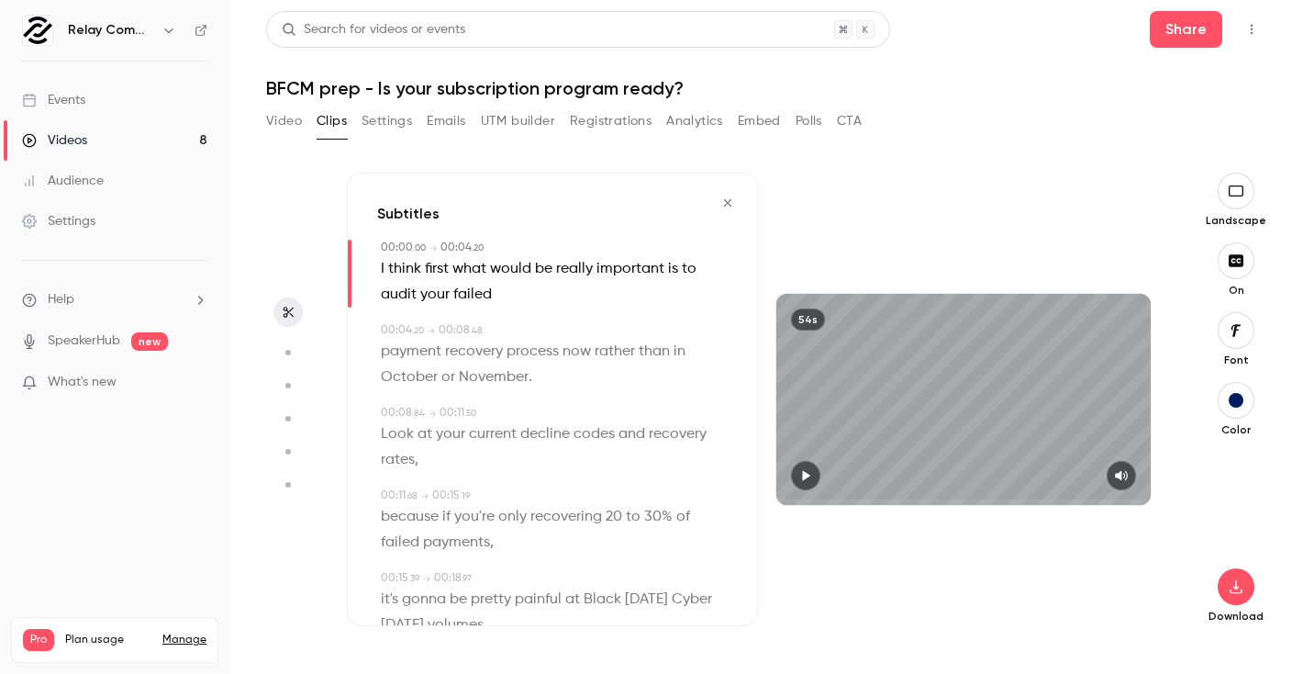
click at [806, 473] on icon "button" at bounding box center [806, 476] width 7 height 10
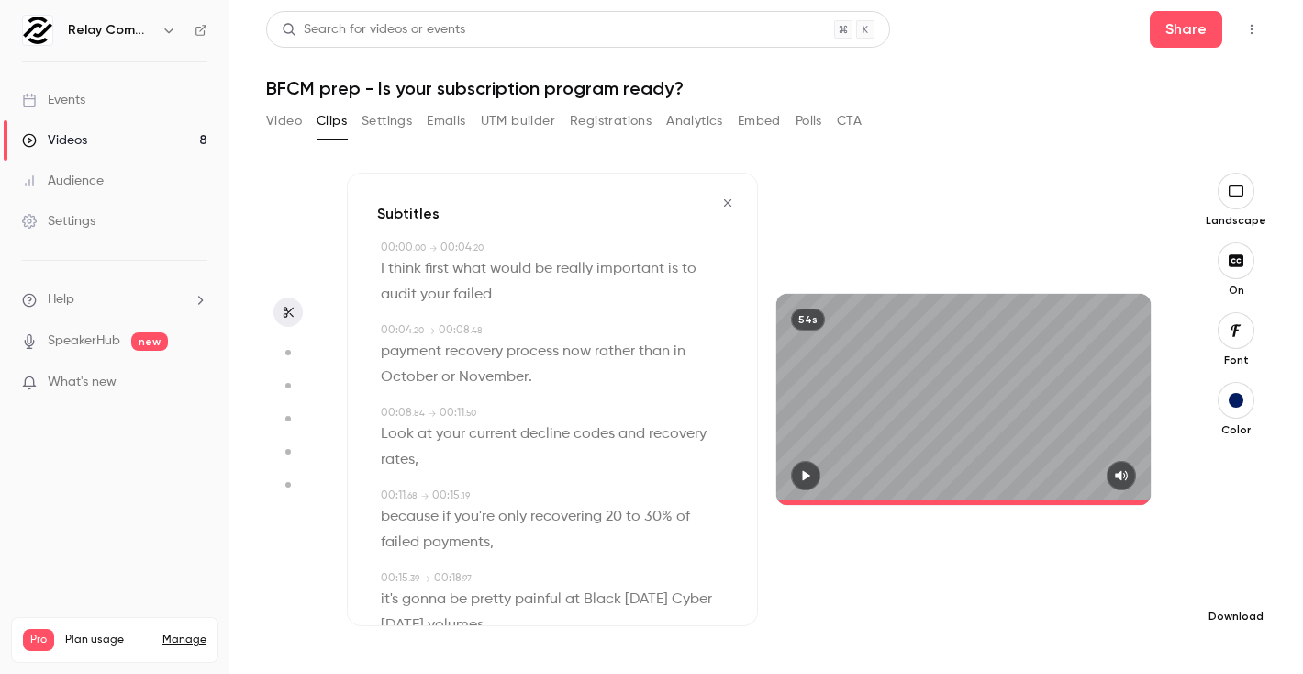
click at [1239, 593] on icon "button" at bounding box center [1236, 586] width 22 height 15
click at [1139, 586] on li "Full HD High quality requires longer processing" at bounding box center [1099, 560] width 240 height 67
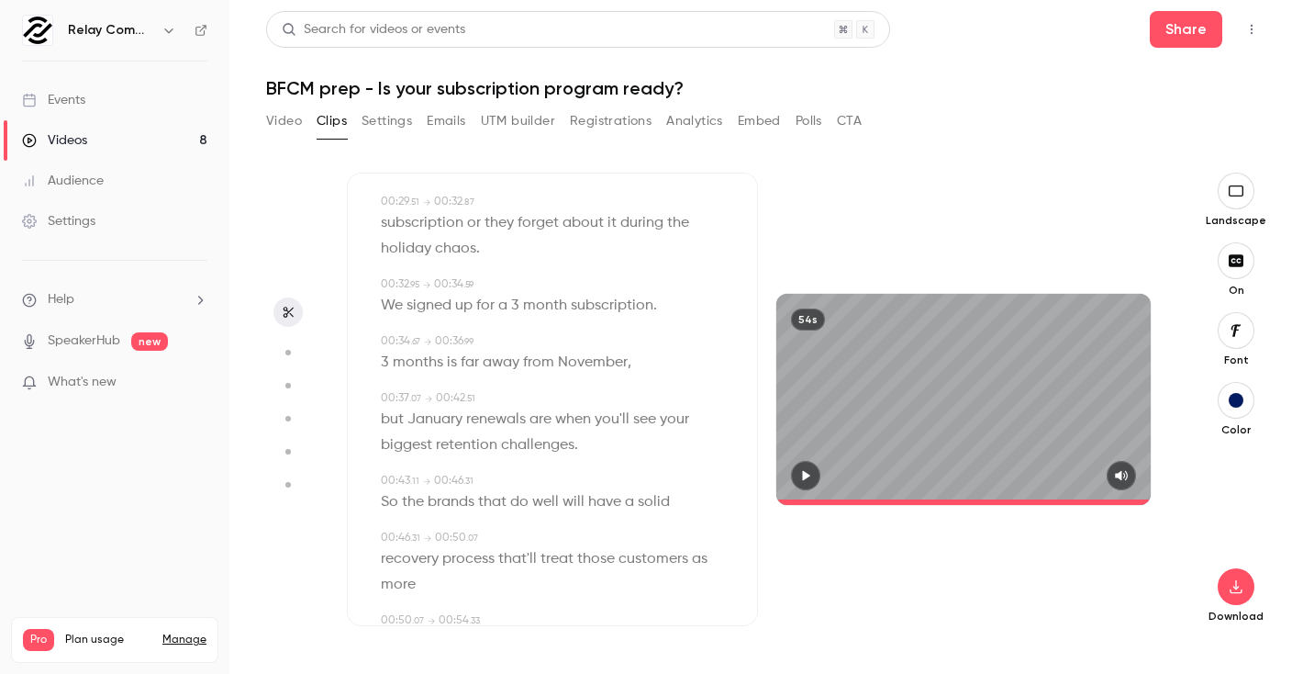
scroll to position [754, 0]
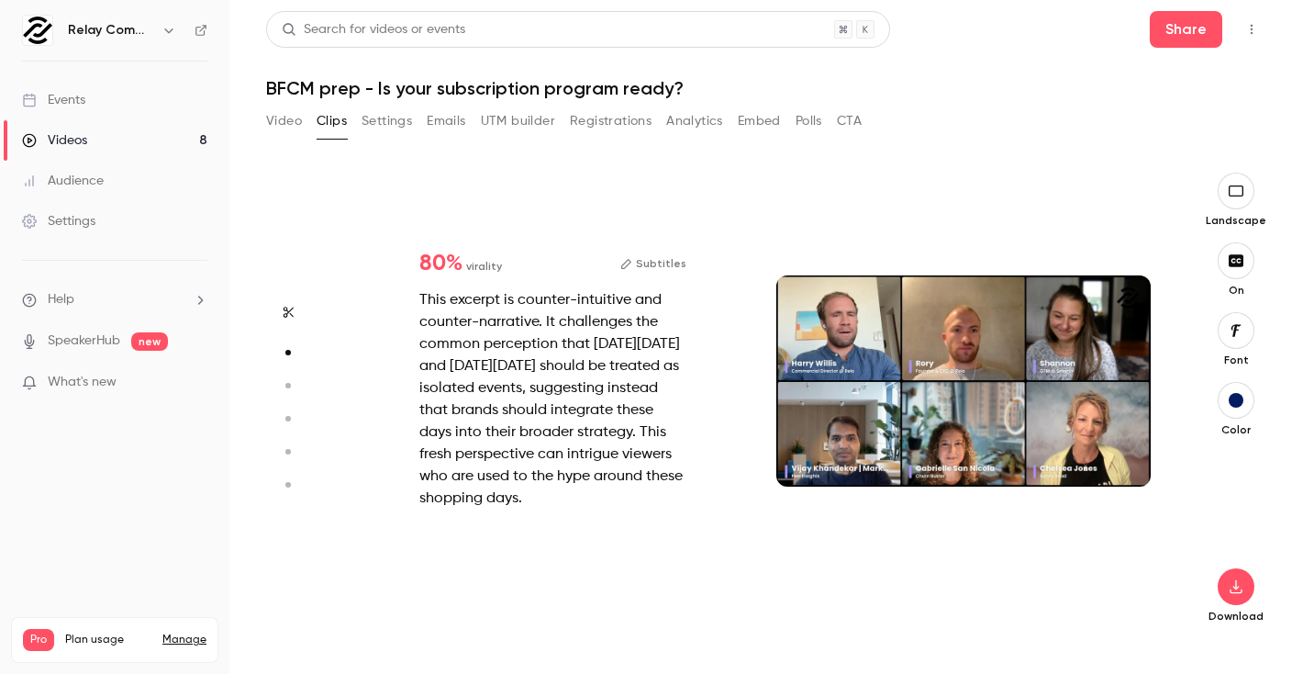
type input "****"
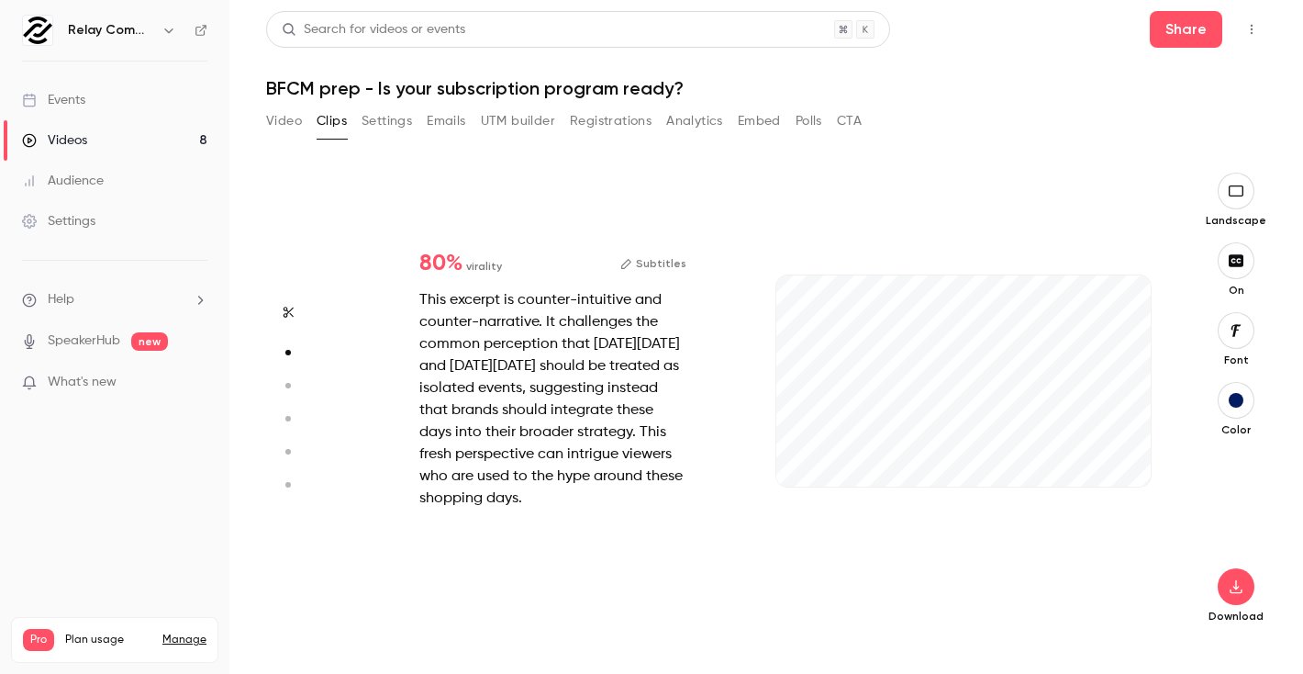
scroll to position [486, 0]
type input "****"
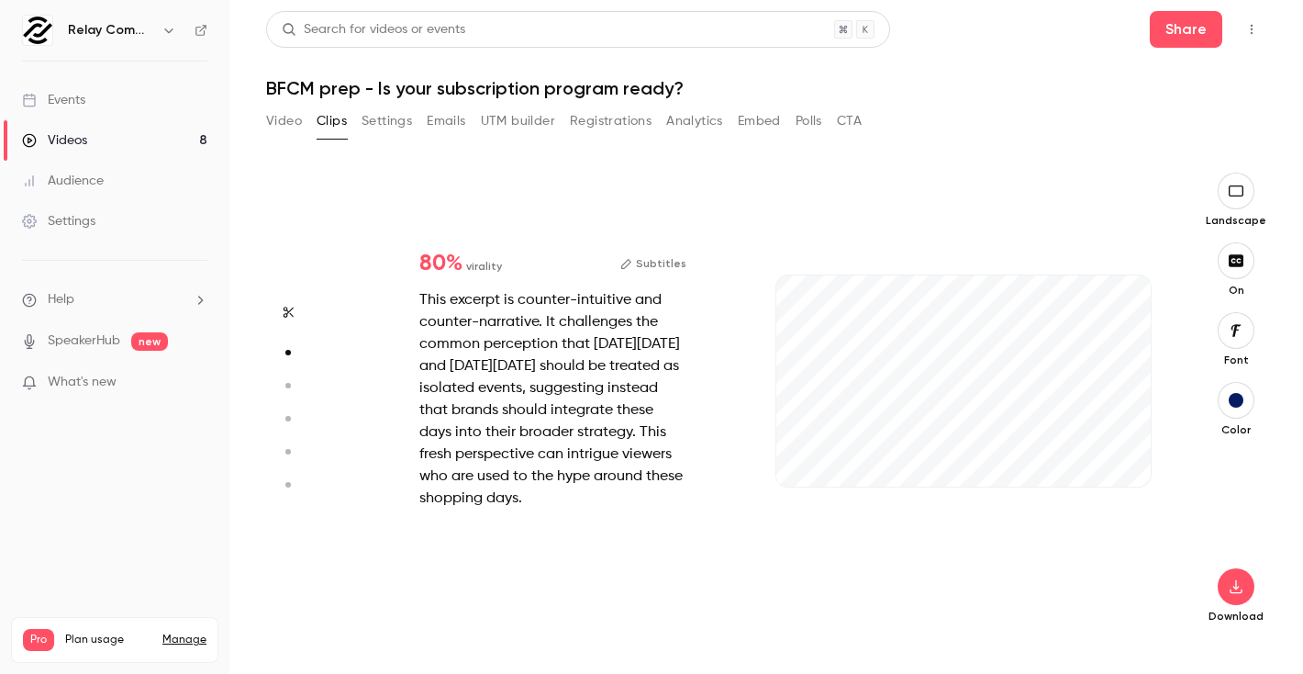
type input "*"
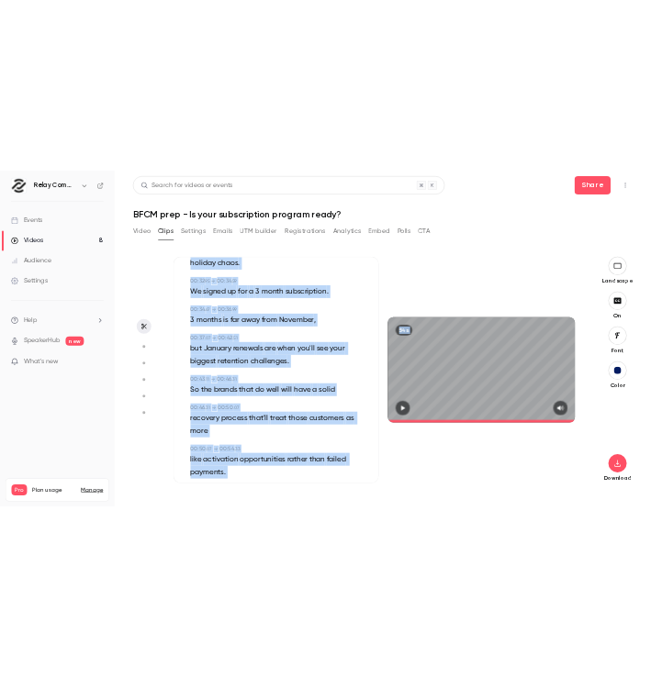
scroll to position [754, 0]
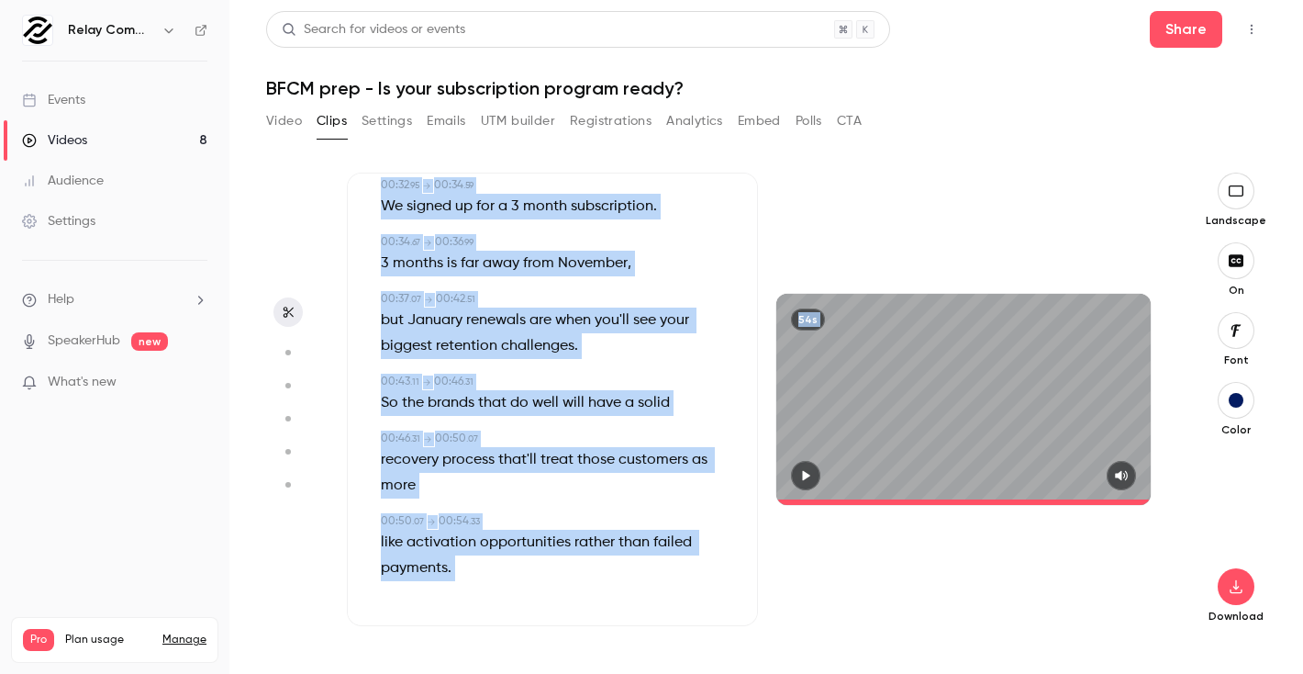
drag, startPoint x: 377, startPoint y: 264, endPoint x: 558, endPoint y: 669, distance: 443.3
click at [558, 669] on div "Subtitles 00:00 . 00 → 00:04 . 20 I think first what would be really important …" at bounding box center [758, 423] width 822 height 501
copy div "L ipsum dolor sita conse ad elitse doeiusmod te in utlab etdo magnaa 25:25 . 00…"
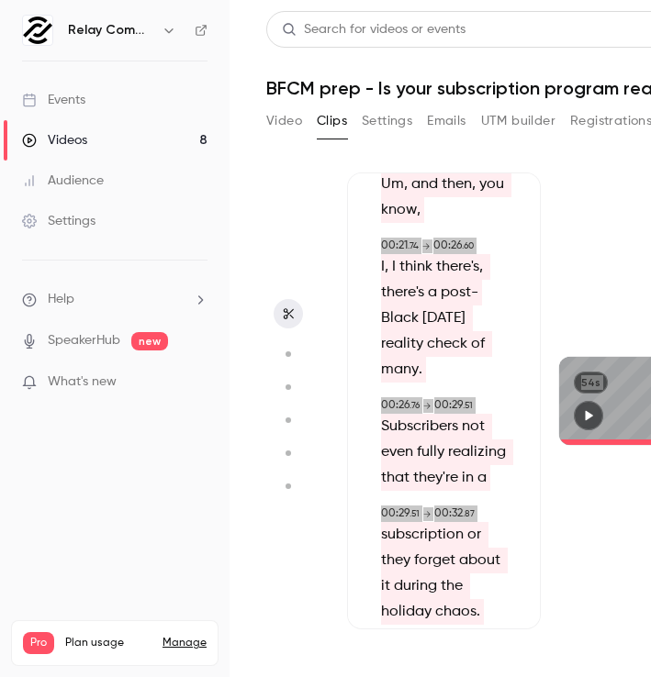
type input "****"
